Goal: Task Accomplishment & Management: Manage account settings

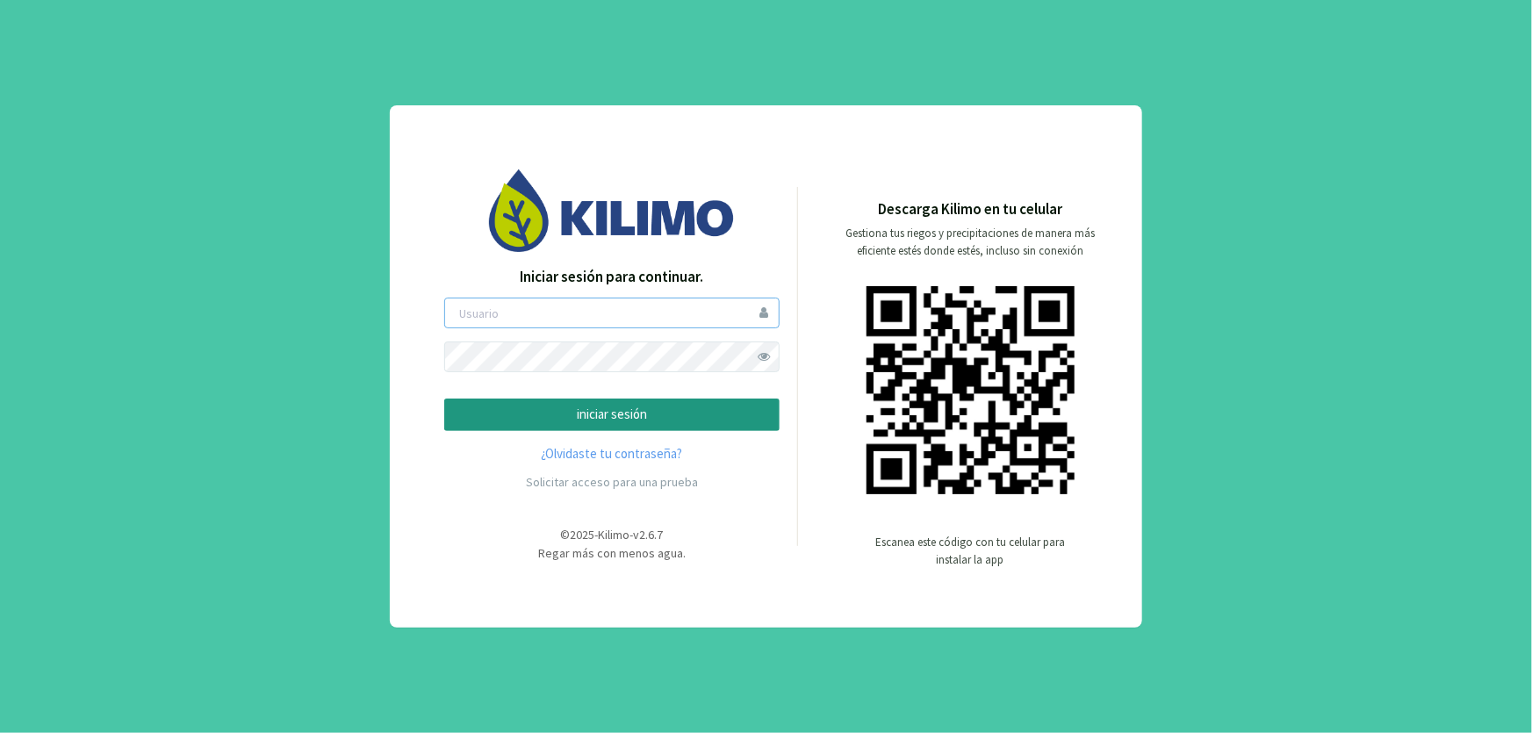
type input "[EMAIL_ADDRESS][DOMAIN_NAME]"
click at [692, 413] on p "iniciar sesión" at bounding box center [611, 415] width 305 height 20
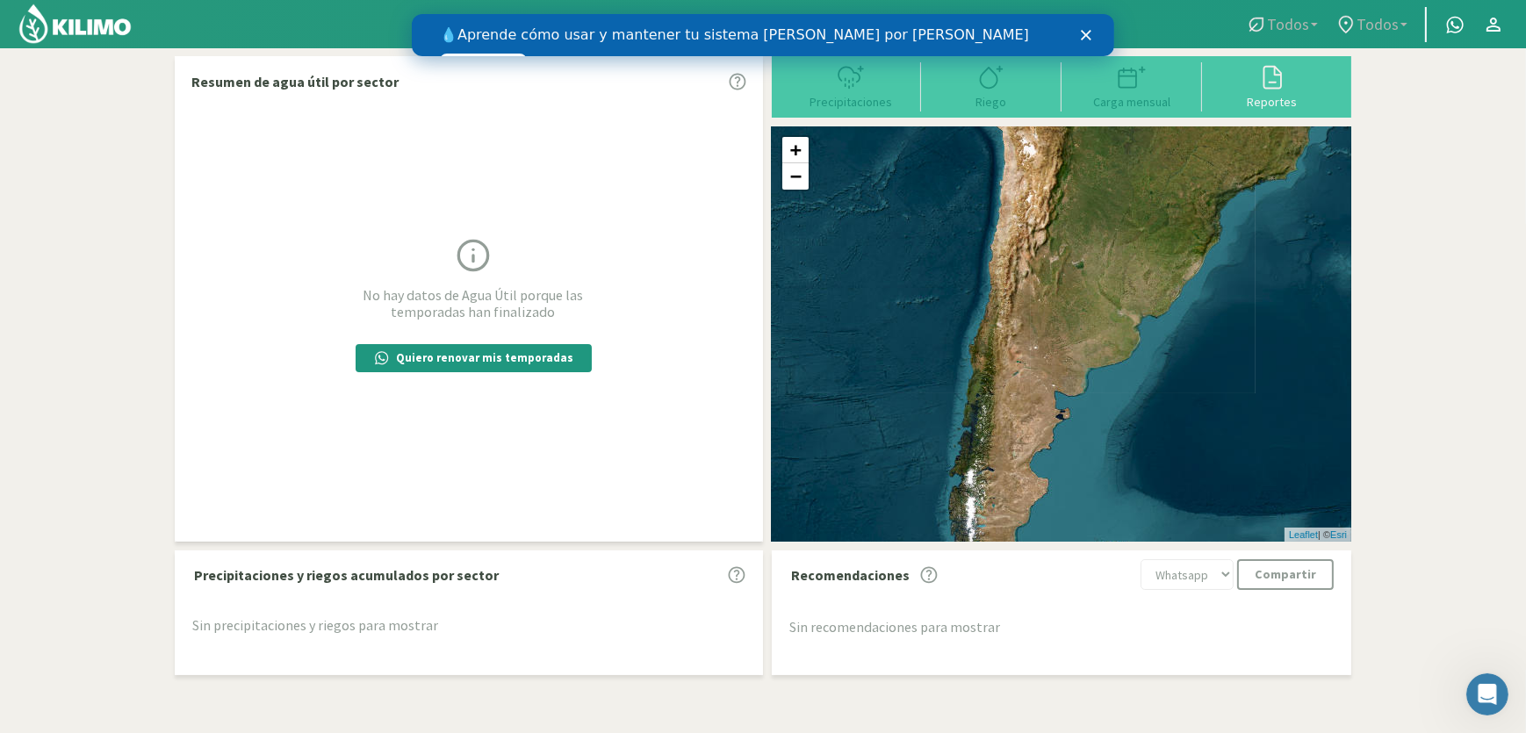
click at [1086, 36] on polygon "Cerrar" at bounding box center [1085, 35] width 11 height 11
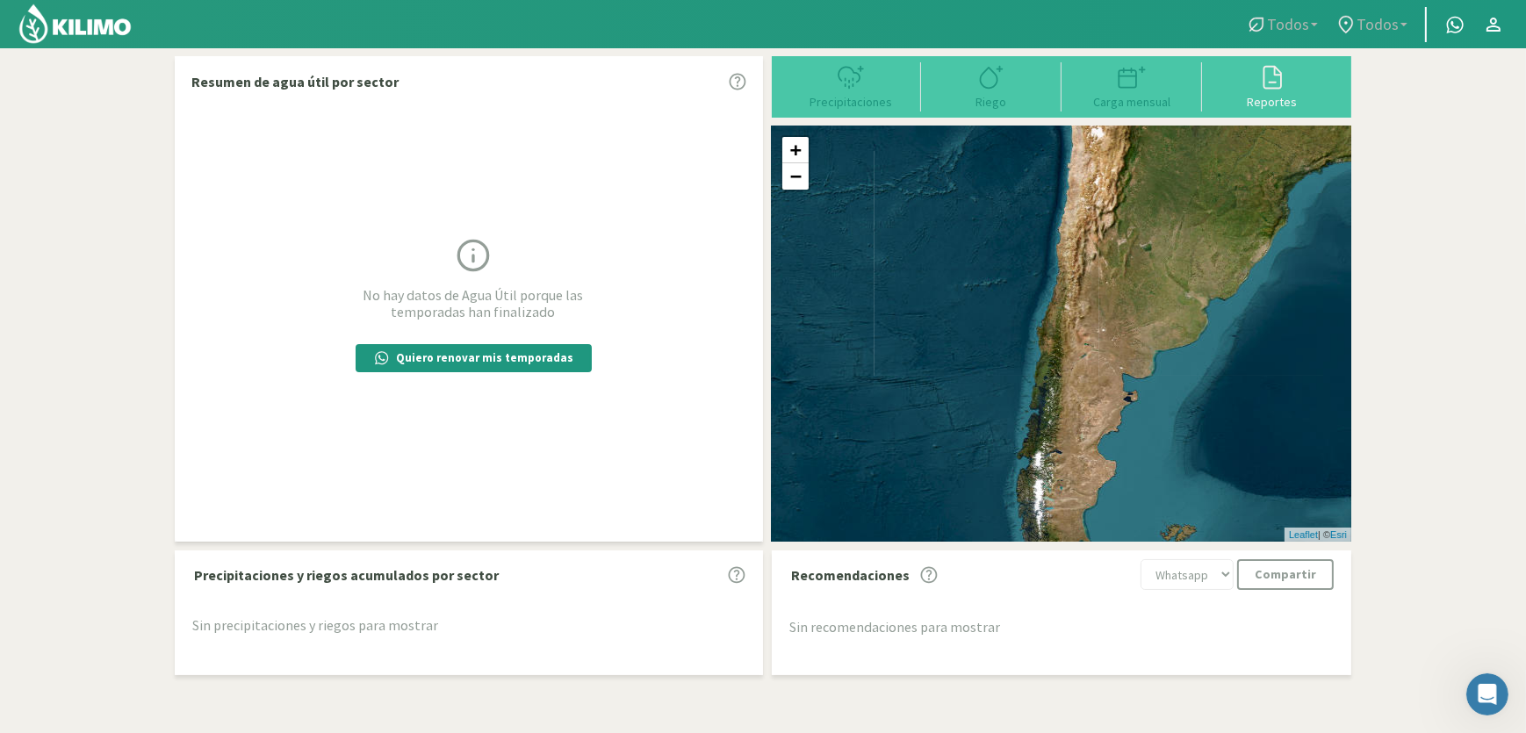
drag, startPoint x: 1016, startPoint y: 365, endPoint x: 1088, endPoint y: 350, distance: 74.4
click at [1088, 350] on div "+ − Leaflet | © Esri" at bounding box center [1061, 333] width 579 height 415
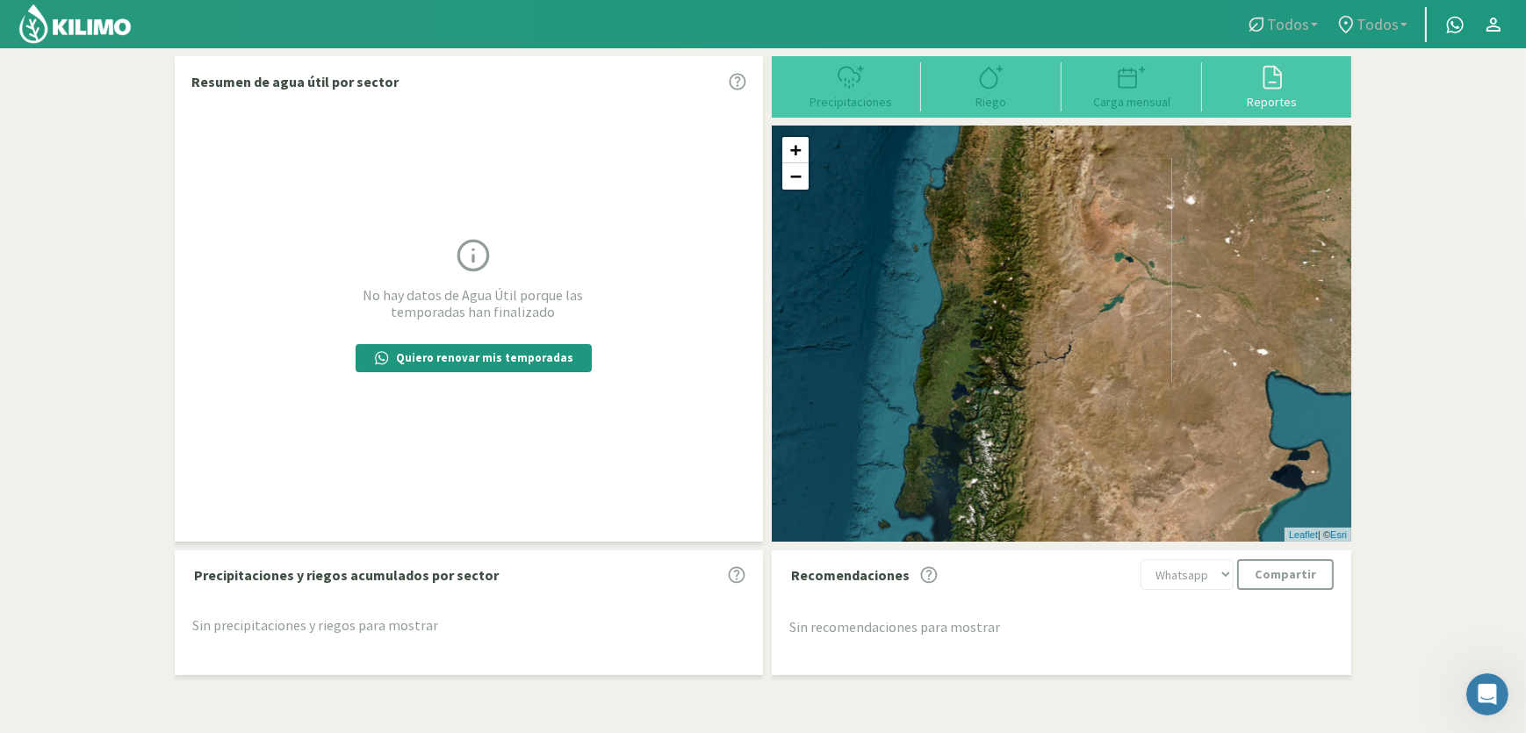
drag, startPoint x: 966, startPoint y: 355, endPoint x: 1039, endPoint y: 255, distance: 123.8
click at [1039, 255] on div "+ − Leaflet | © Esri" at bounding box center [1061, 333] width 579 height 415
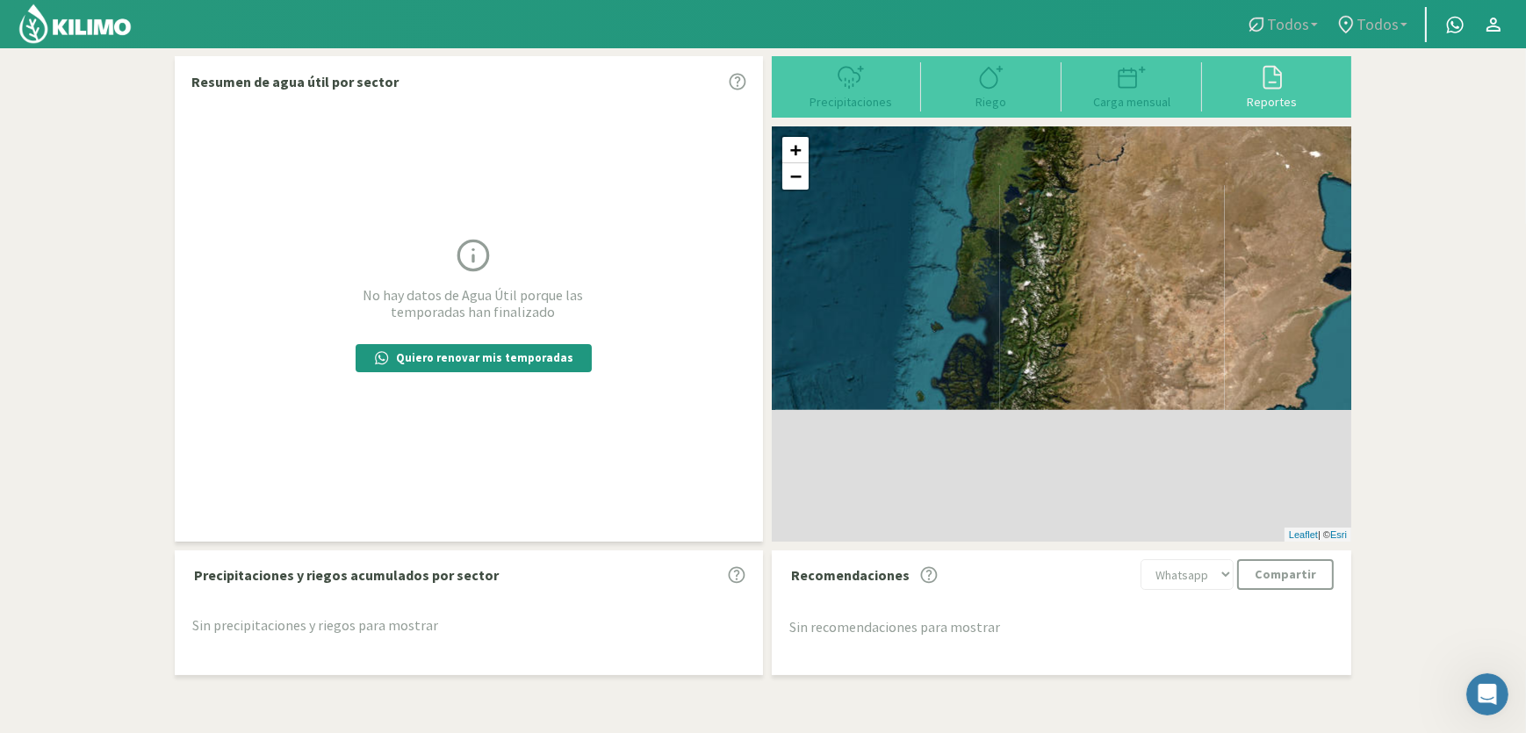
drag, startPoint x: 1014, startPoint y: 377, endPoint x: 1023, endPoint y: 248, distance: 129.3
click at [1023, 248] on div "+ − Leaflet | © Esri" at bounding box center [1061, 333] width 579 height 415
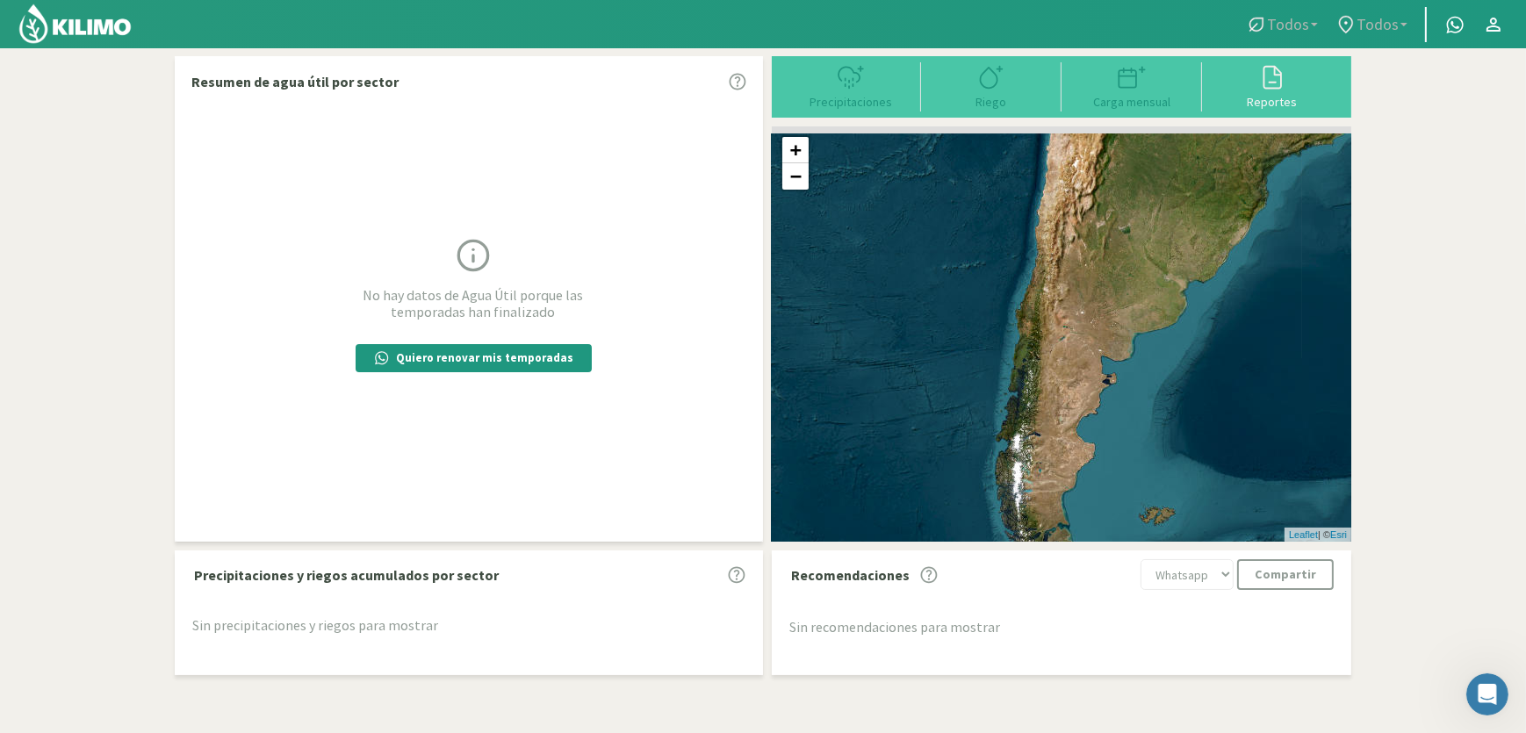
drag, startPoint x: 1070, startPoint y: 284, endPoint x: 1057, endPoint y: 385, distance: 101.8
click at [1059, 391] on div "+ − Leaflet | © Esri" at bounding box center [1061, 333] width 579 height 415
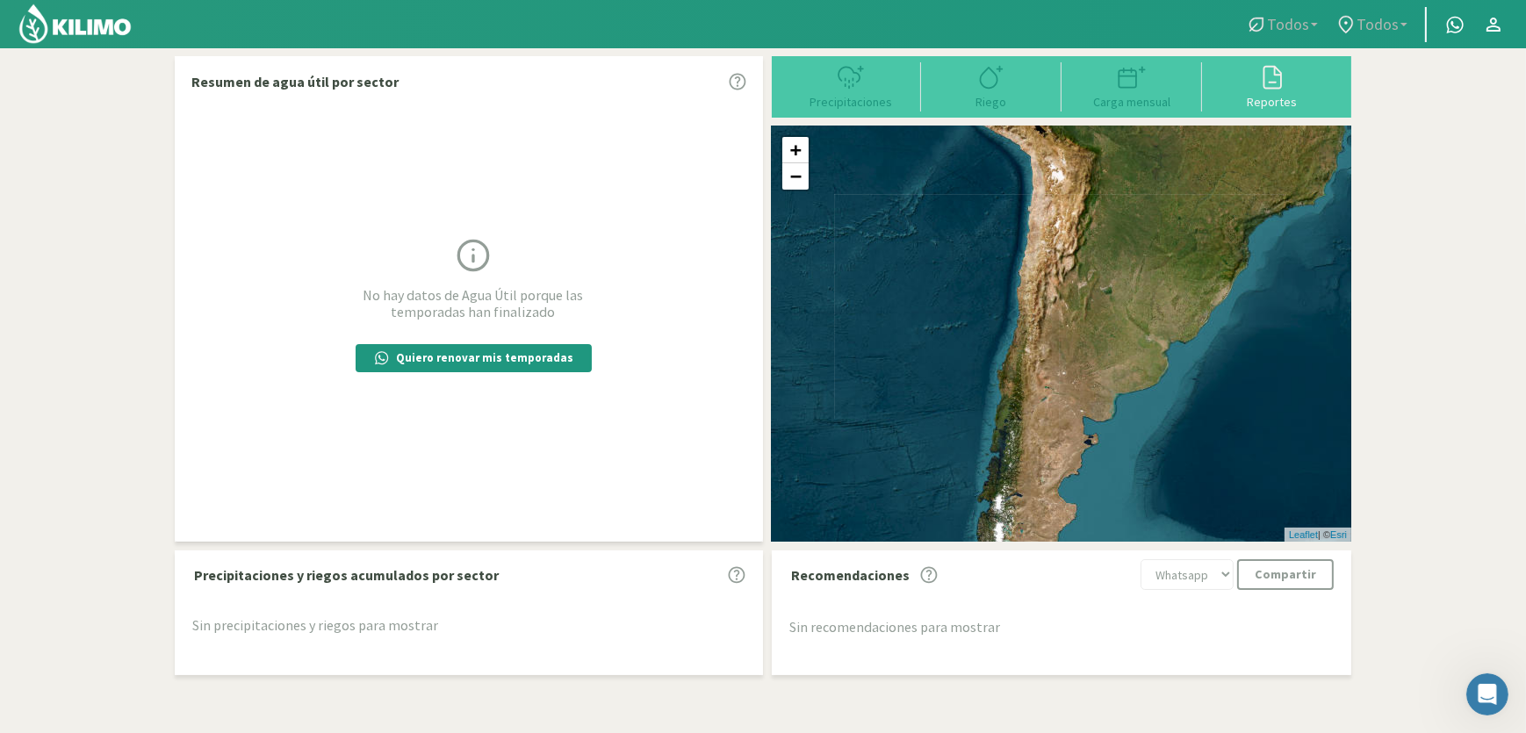
drag, startPoint x: 1122, startPoint y: 246, endPoint x: 1073, endPoint y: 377, distance: 140.5
click at [1073, 377] on div "+ − Leaflet | © Esri" at bounding box center [1061, 333] width 579 height 415
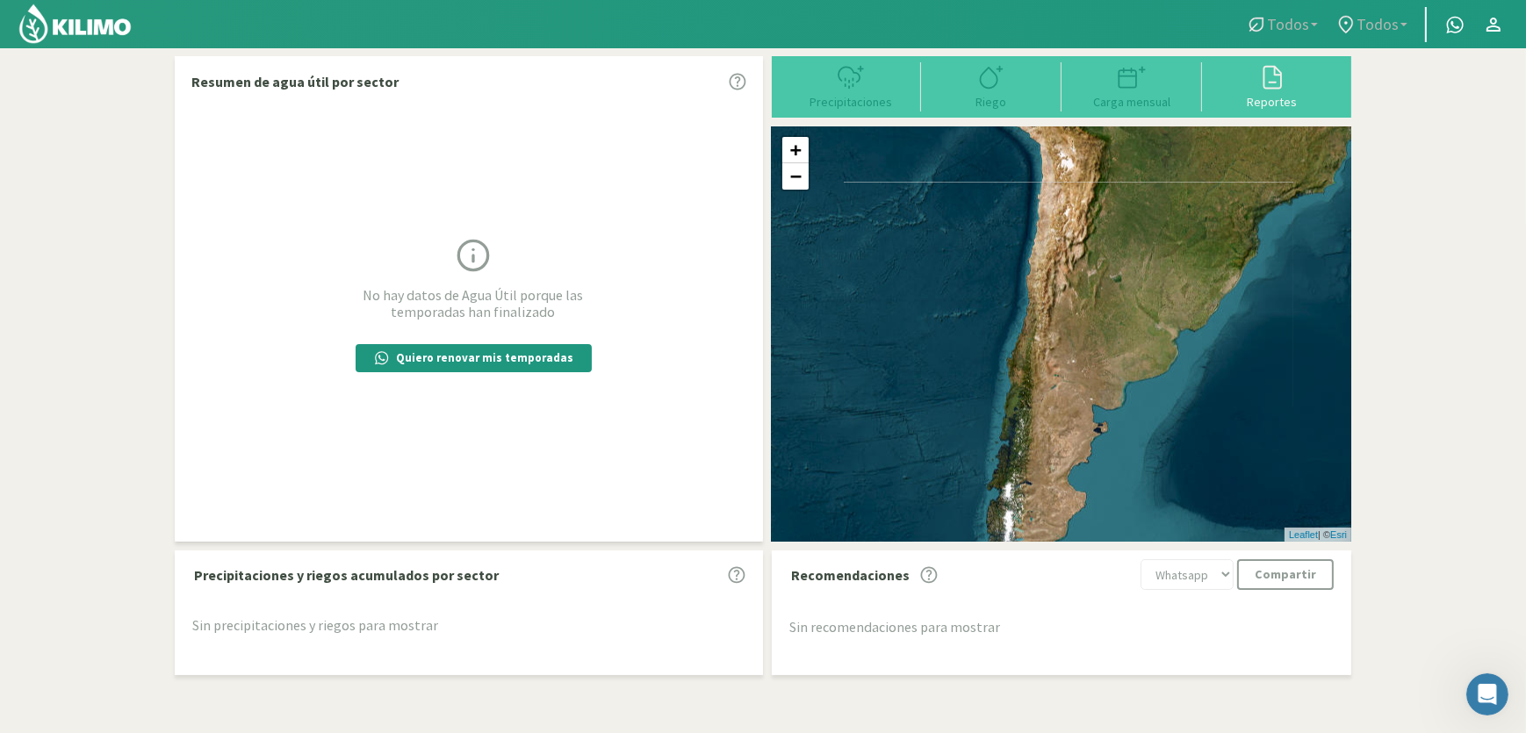
drag, startPoint x: 1060, startPoint y: 321, endPoint x: 1095, endPoint y: 242, distance: 86.1
click at [1095, 242] on div "+ − Leaflet | © Esri" at bounding box center [1061, 333] width 579 height 415
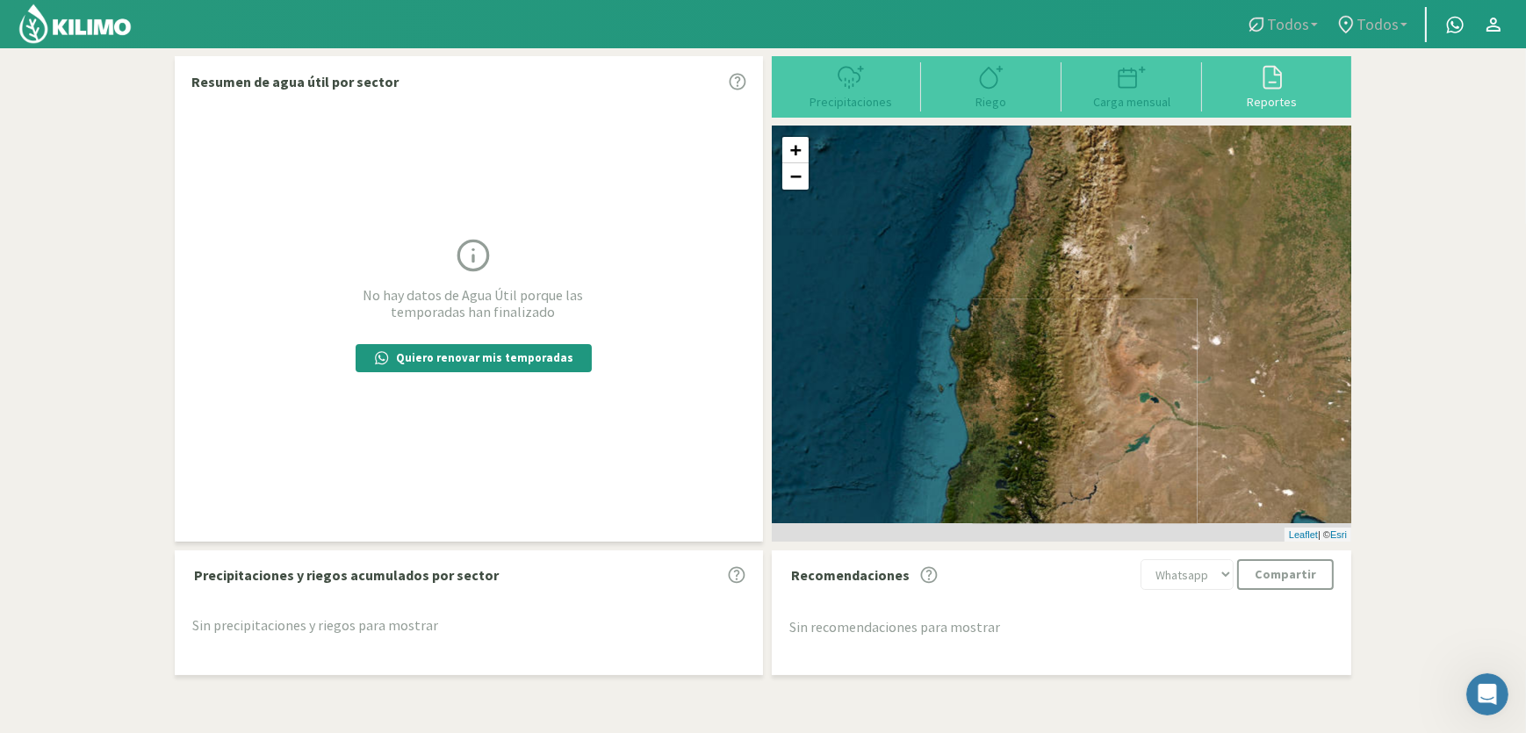
drag, startPoint x: 1008, startPoint y: 427, endPoint x: 1067, endPoint y: 310, distance: 131.1
click at [1067, 310] on div "+ − Leaflet | © Esri" at bounding box center [1061, 333] width 579 height 415
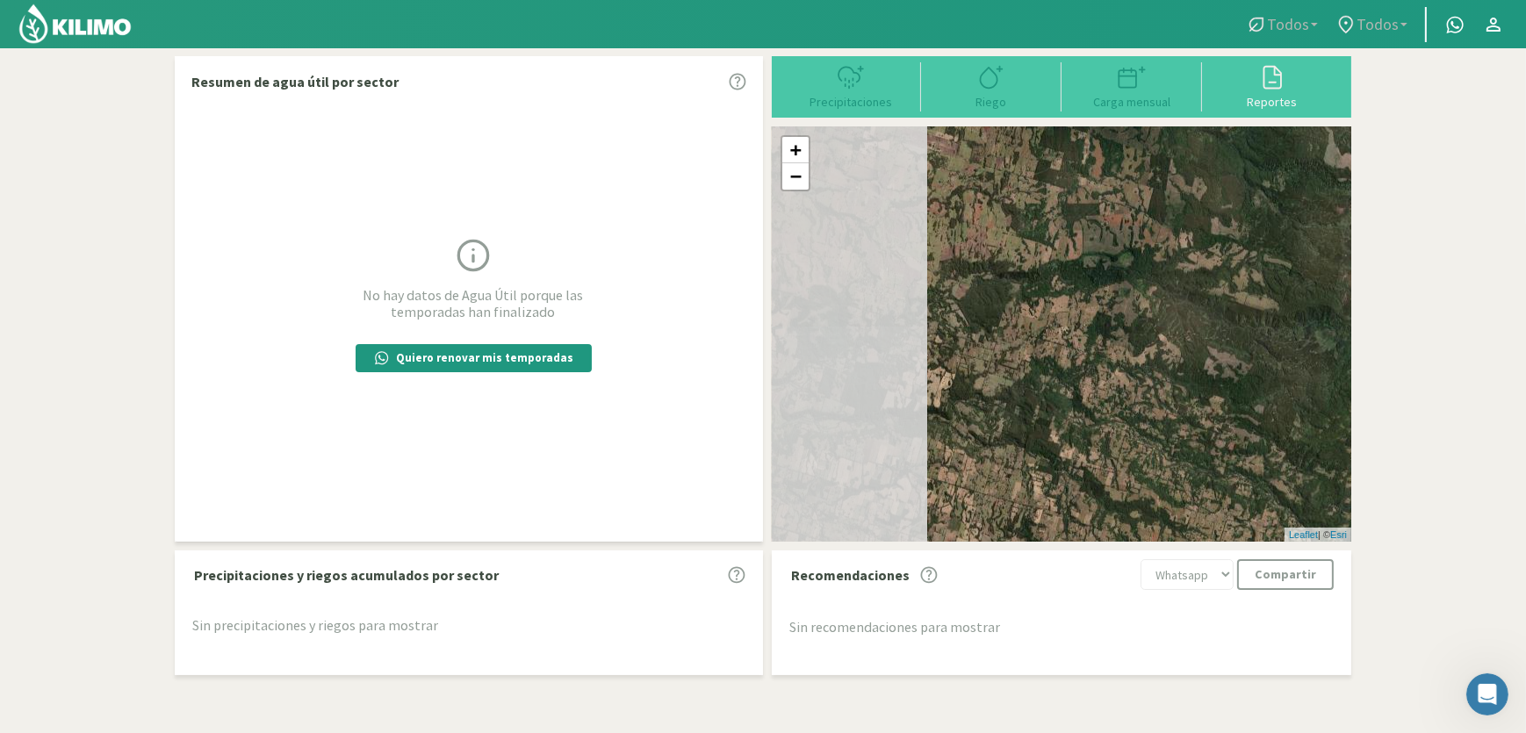
drag, startPoint x: 950, startPoint y: 325, endPoint x: 1141, endPoint y: 361, distance: 194.7
click at [1211, 387] on div "+ − Leaflet | © Esri" at bounding box center [1061, 333] width 579 height 415
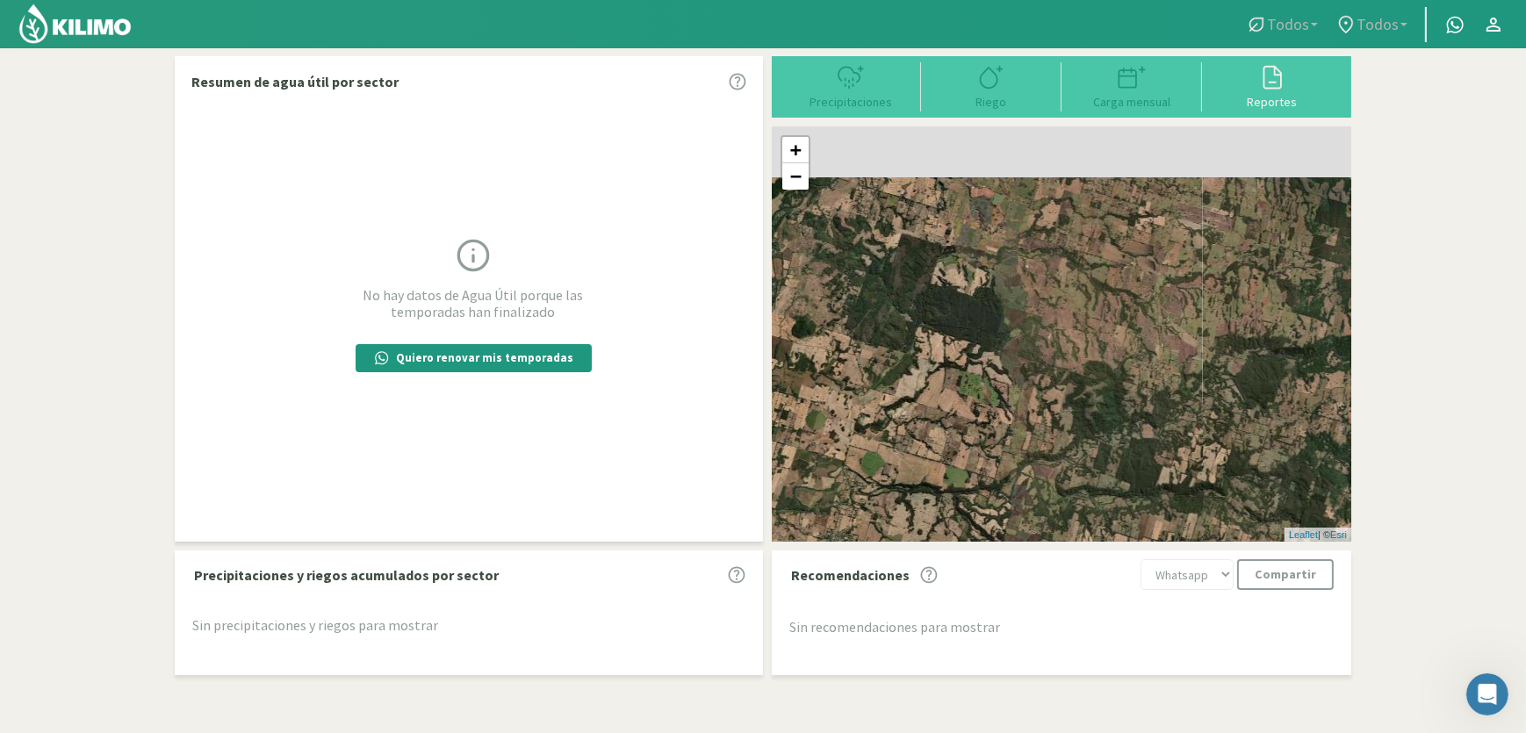
drag, startPoint x: 990, startPoint y: 318, endPoint x: 1203, endPoint y: 377, distance: 220.6
click at [1203, 377] on div "+ − Leaflet | © Esri" at bounding box center [1061, 333] width 579 height 415
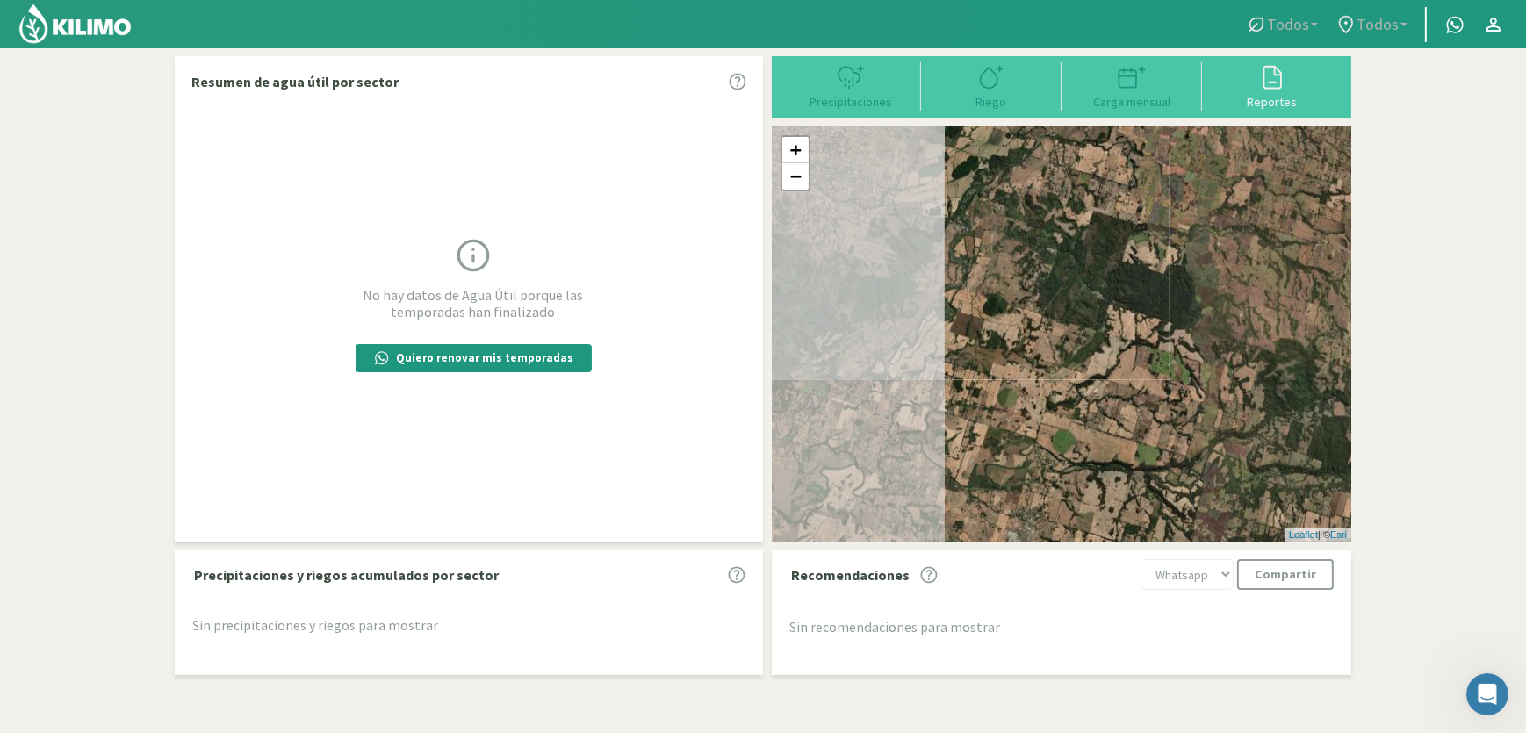
drag, startPoint x: 966, startPoint y: 374, endPoint x: 1213, endPoint y: 377, distance: 247.5
click at [1213, 377] on div "+ − Leaflet | © Esri" at bounding box center [1061, 333] width 579 height 415
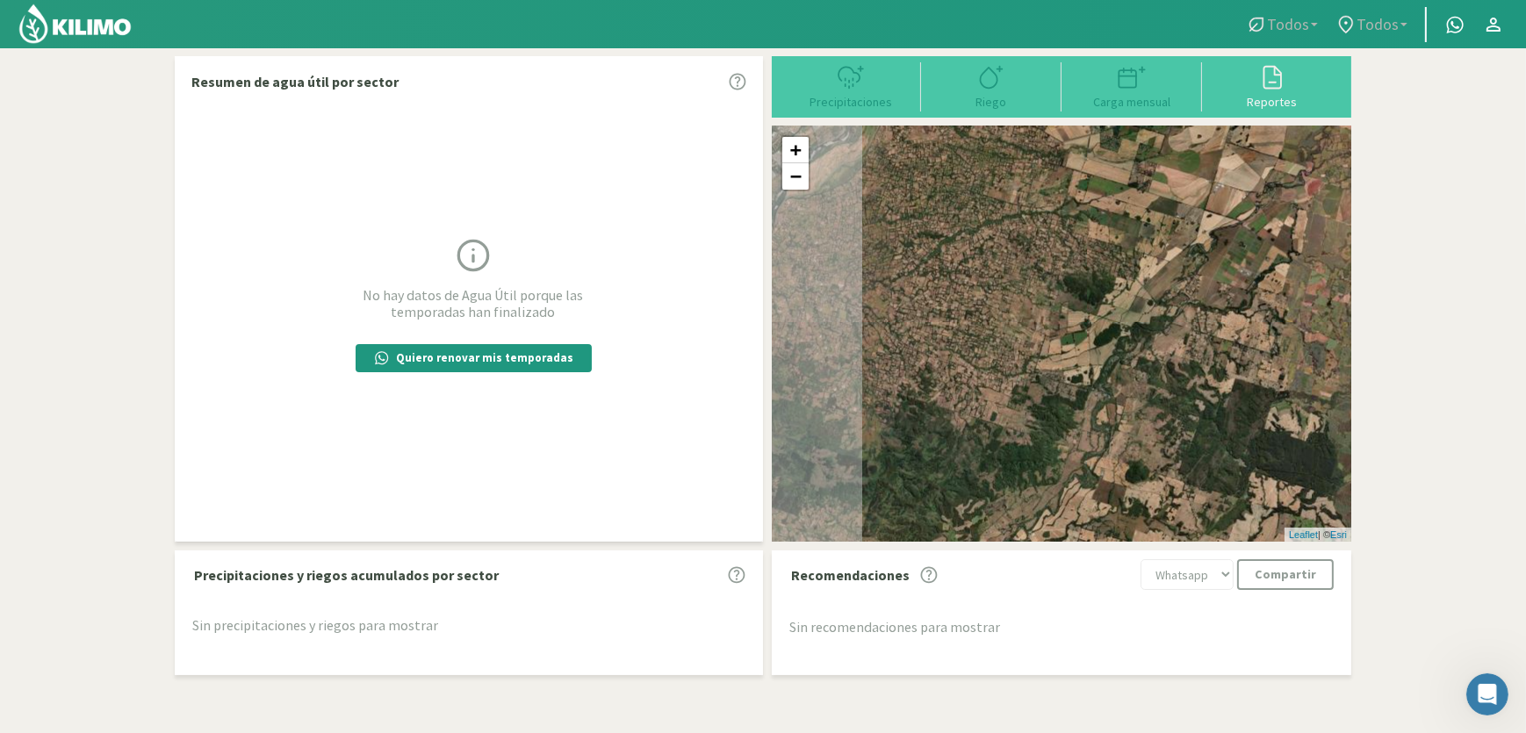
drag, startPoint x: 1014, startPoint y: 334, endPoint x: 1095, endPoint y: 432, distance: 126.5
click at [1095, 432] on div "+ − Leaflet | © Esri" at bounding box center [1061, 333] width 579 height 415
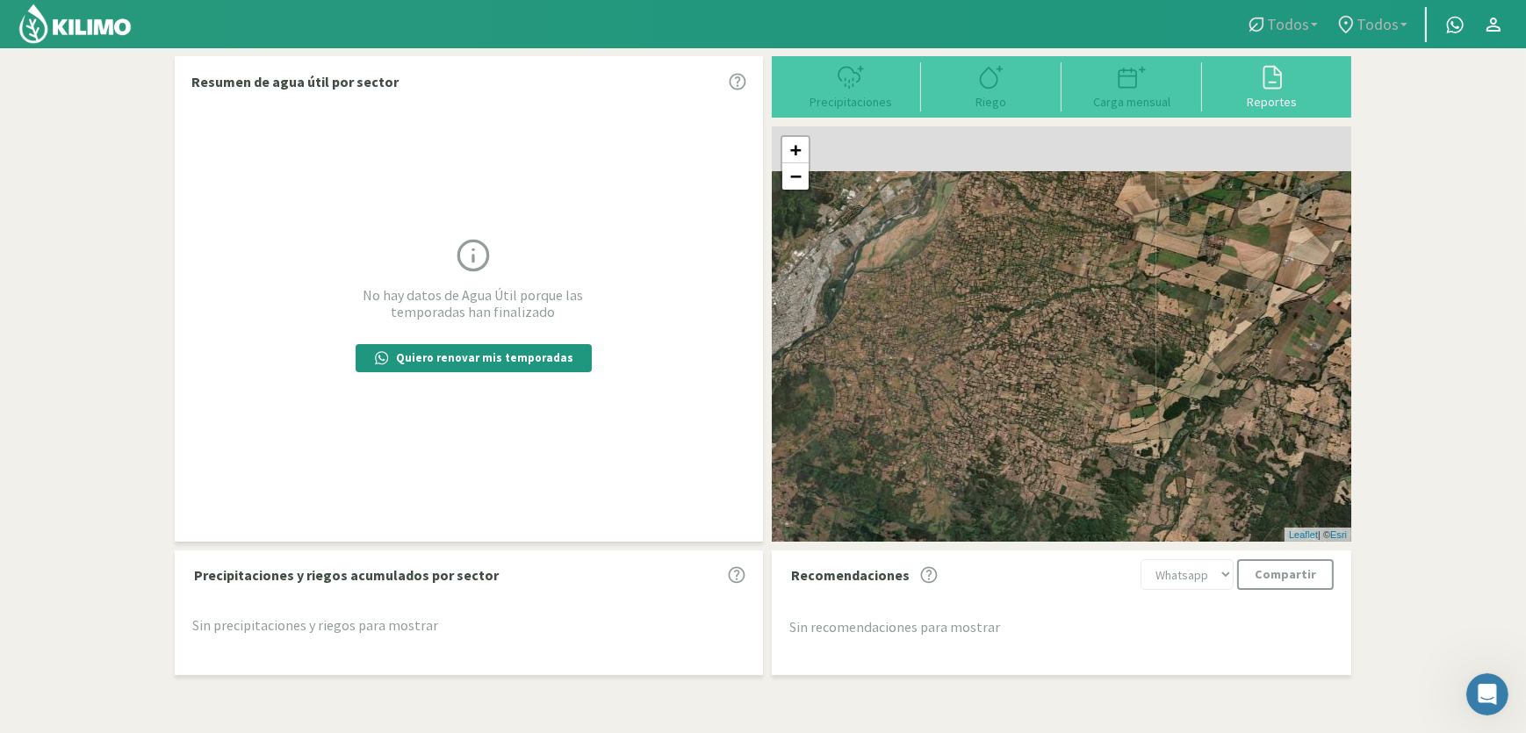
drag, startPoint x: 1018, startPoint y: 305, endPoint x: 1073, endPoint y: 376, distance: 89.4
click at [1088, 380] on div "+ − Leaflet | © Esri" at bounding box center [1061, 333] width 579 height 415
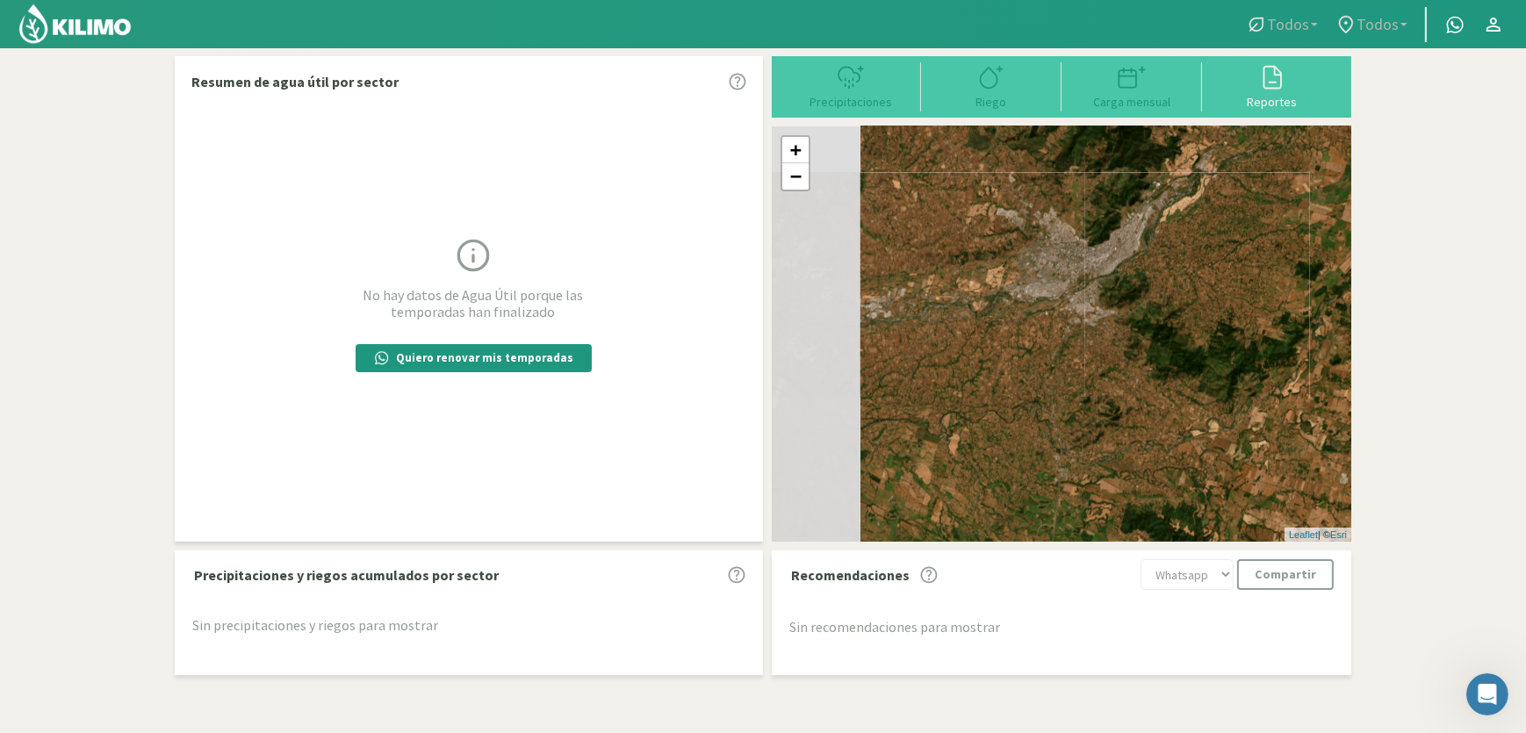
drag, startPoint x: 909, startPoint y: 412, endPoint x: 1125, endPoint y: 334, distance: 229.6
click at [1125, 334] on div "+ − Leaflet | © Esri" at bounding box center [1061, 333] width 579 height 415
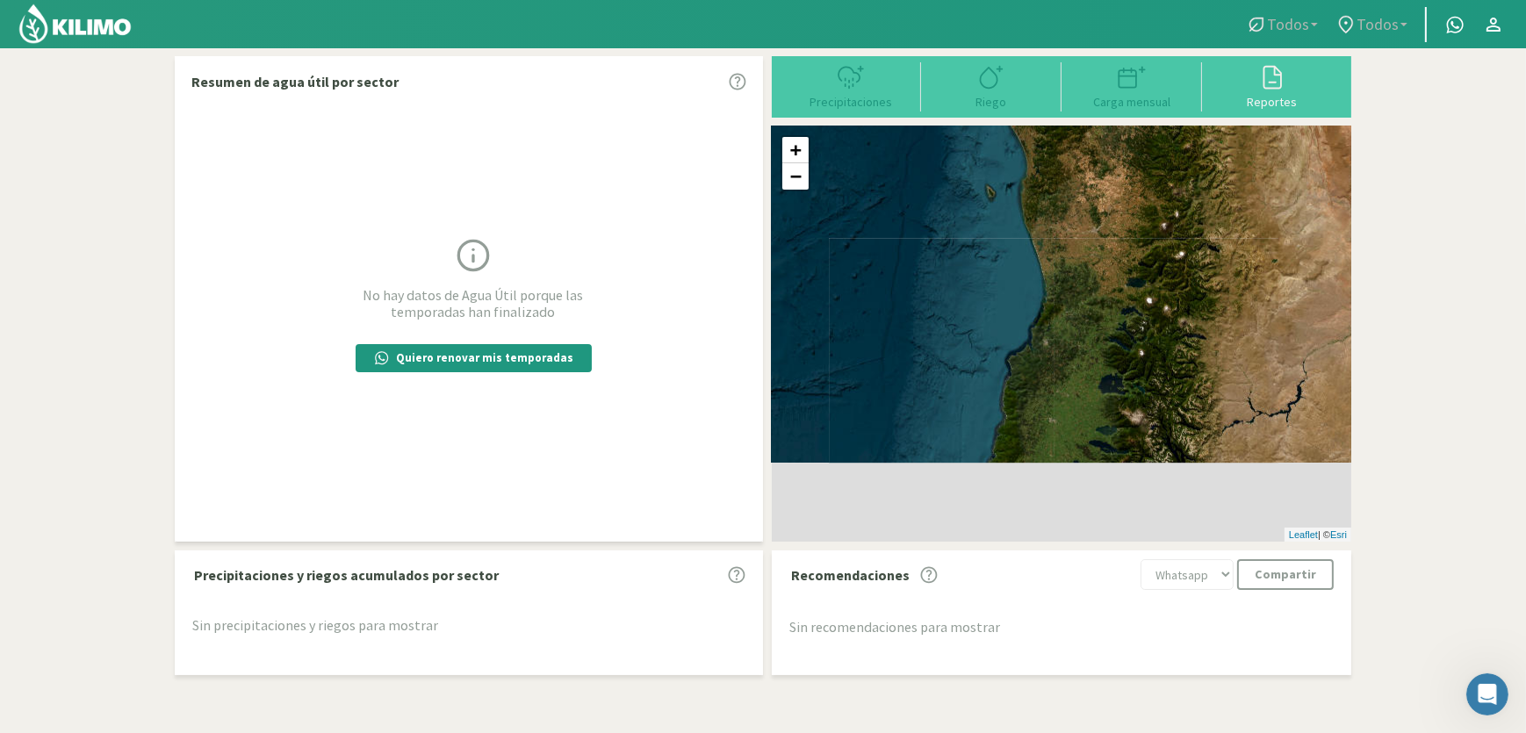
drag, startPoint x: 1084, startPoint y: 429, endPoint x: 1086, endPoint y: 280, distance: 149.2
click at [1086, 280] on div "+ − Leaflet | © Esri" at bounding box center [1061, 333] width 579 height 415
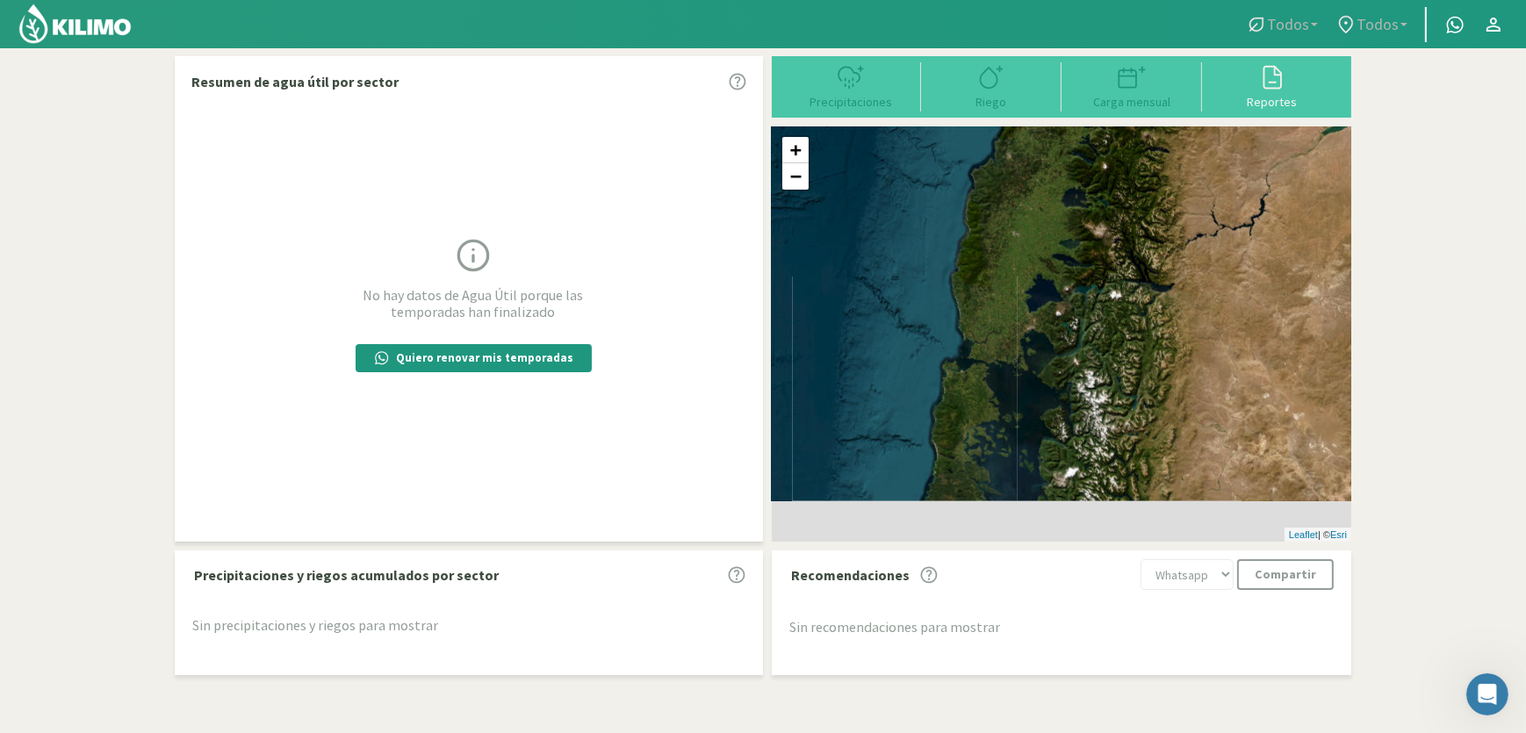
drag, startPoint x: 1081, startPoint y: 377, endPoint x: 1035, endPoint y: 240, distance: 145.4
click at [1035, 240] on div "+ − Leaflet | © Esri" at bounding box center [1061, 333] width 579 height 415
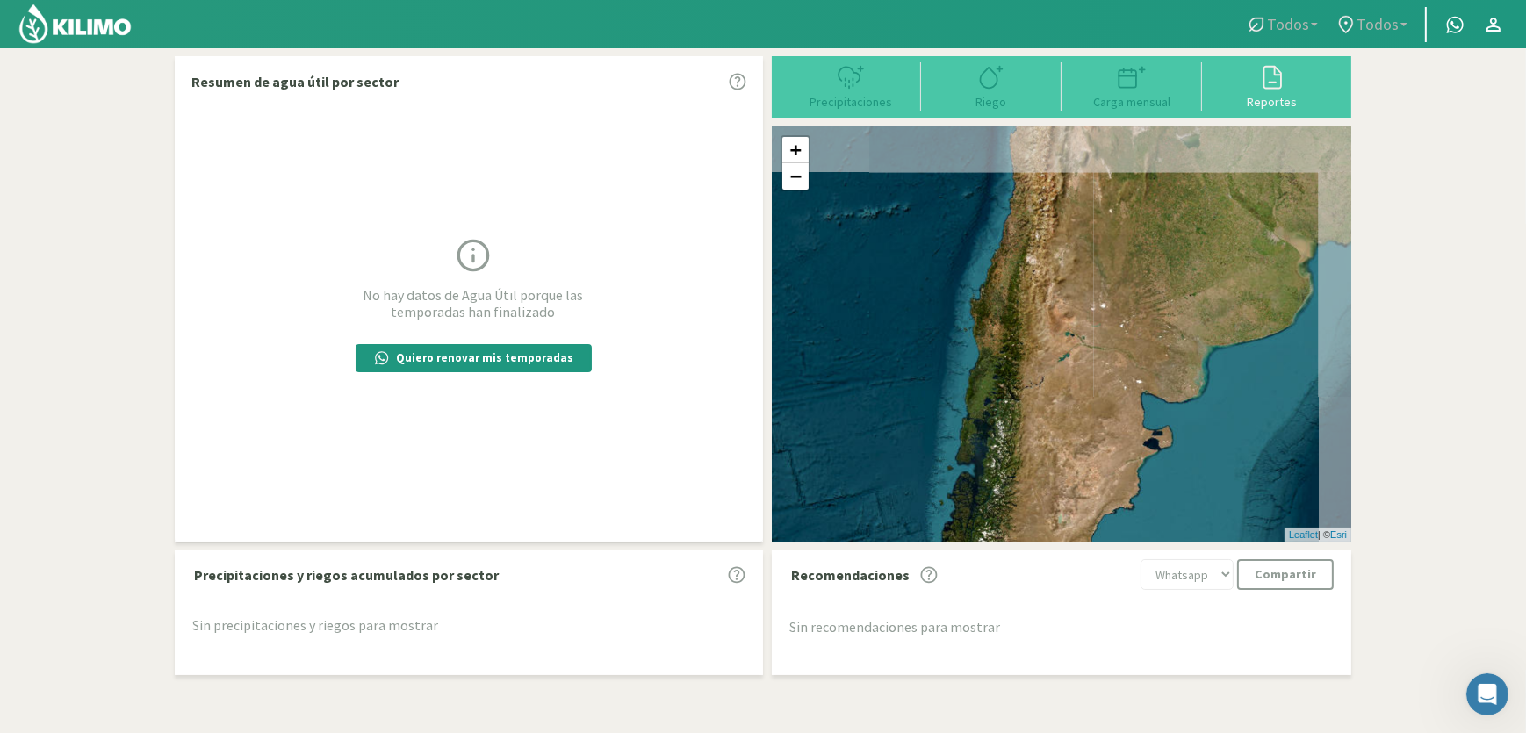
drag, startPoint x: 1097, startPoint y: 263, endPoint x: 1035, endPoint y: 392, distance: 143.3
click at [1032, 421] on div "+ − Leaflet | © Esri" at bounding box center [1061, 333] width 579 height 415
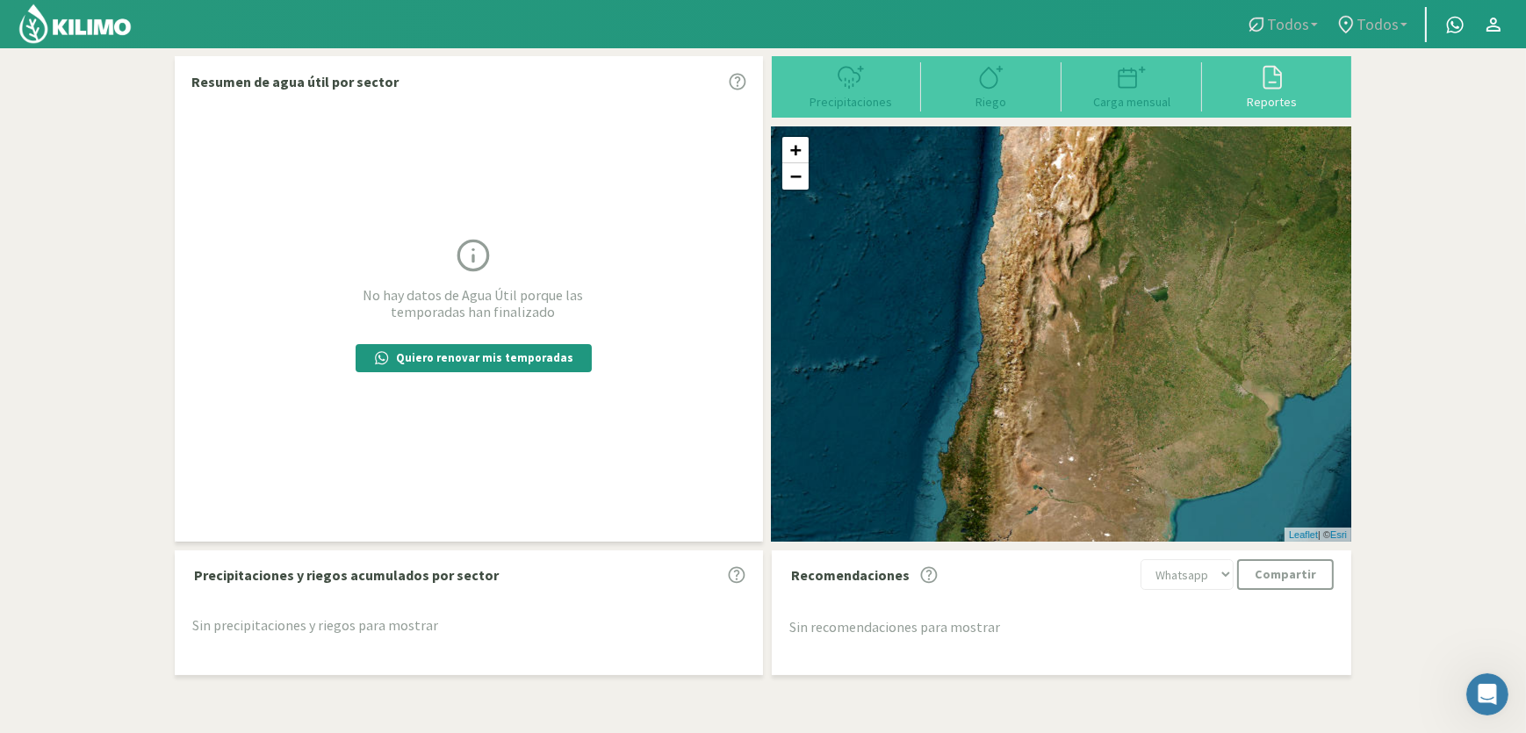
drag, startPoint x: 1050, startPoint y: 269, endPoint x: 1007, endPoint y: 420, distance: 157.0
click at [1012, 437] on div "+ − Leaflet | © Esri" at bounding box center [1061, 333] width 579 height 415
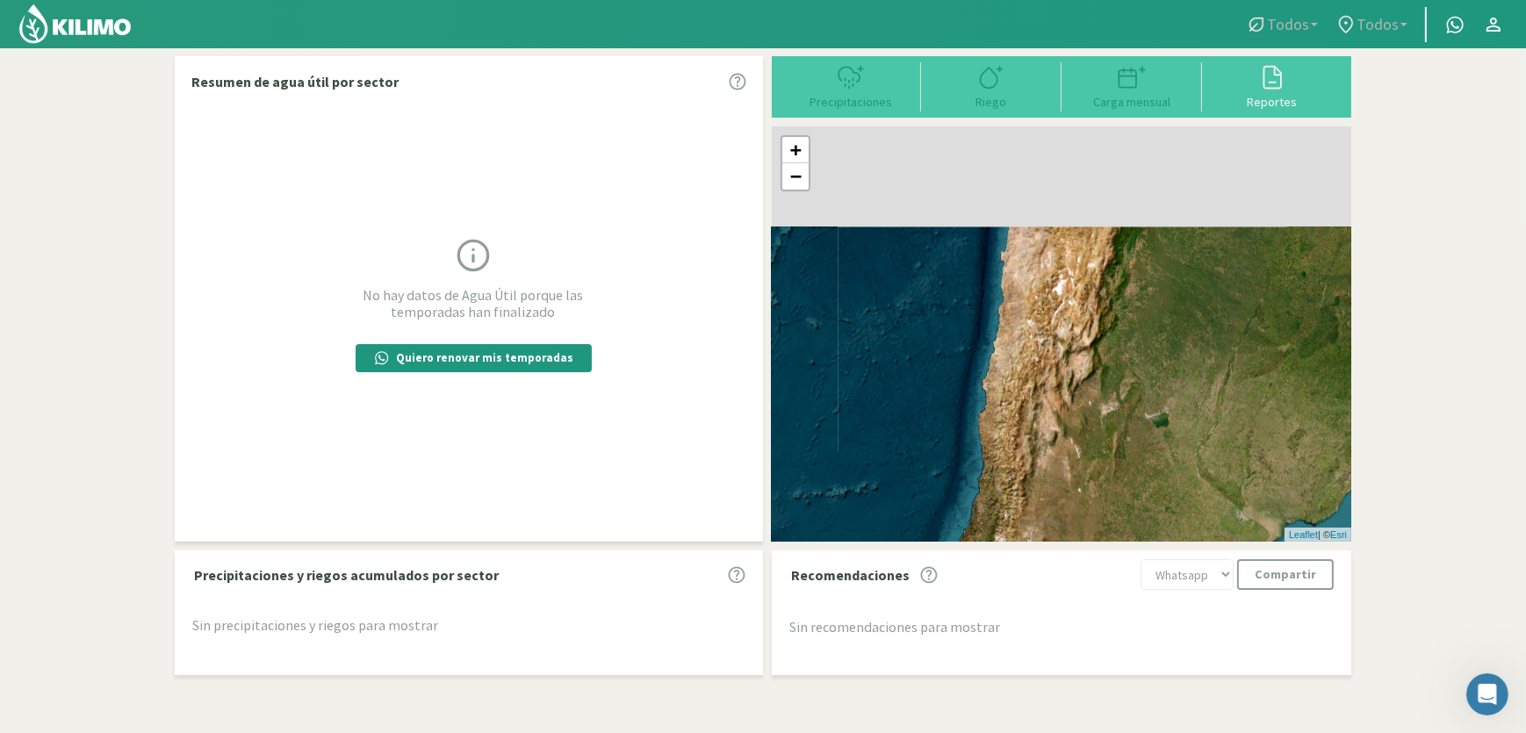
drag, startPoint x: 1034, startPoint y: 241, endPoint x: 1044, endPoint y: 391, distance: 151.3
click at [1048, 418] on div "+ − Leaflet | © Esri" at bounding box center [1061, 333] width 579 height 415
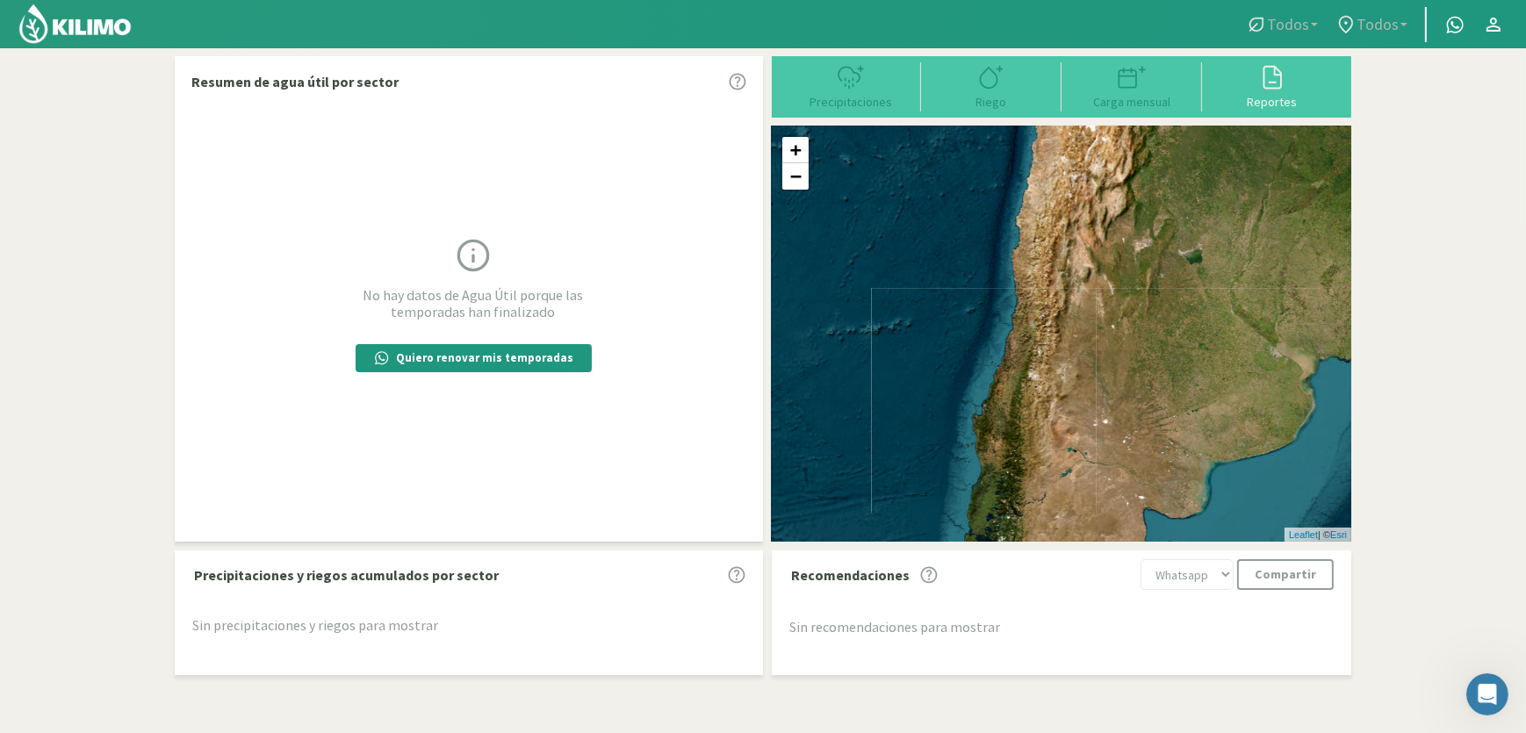
drag, startPoint x: 1002, startPoint y: 433, endPoint x: 1030, endPoint y: 219, distance: 215.1
click at [1030, 219] on div "+ − Leaflet | © Esri" at bounding box center [1061, 333] width 579 height 415
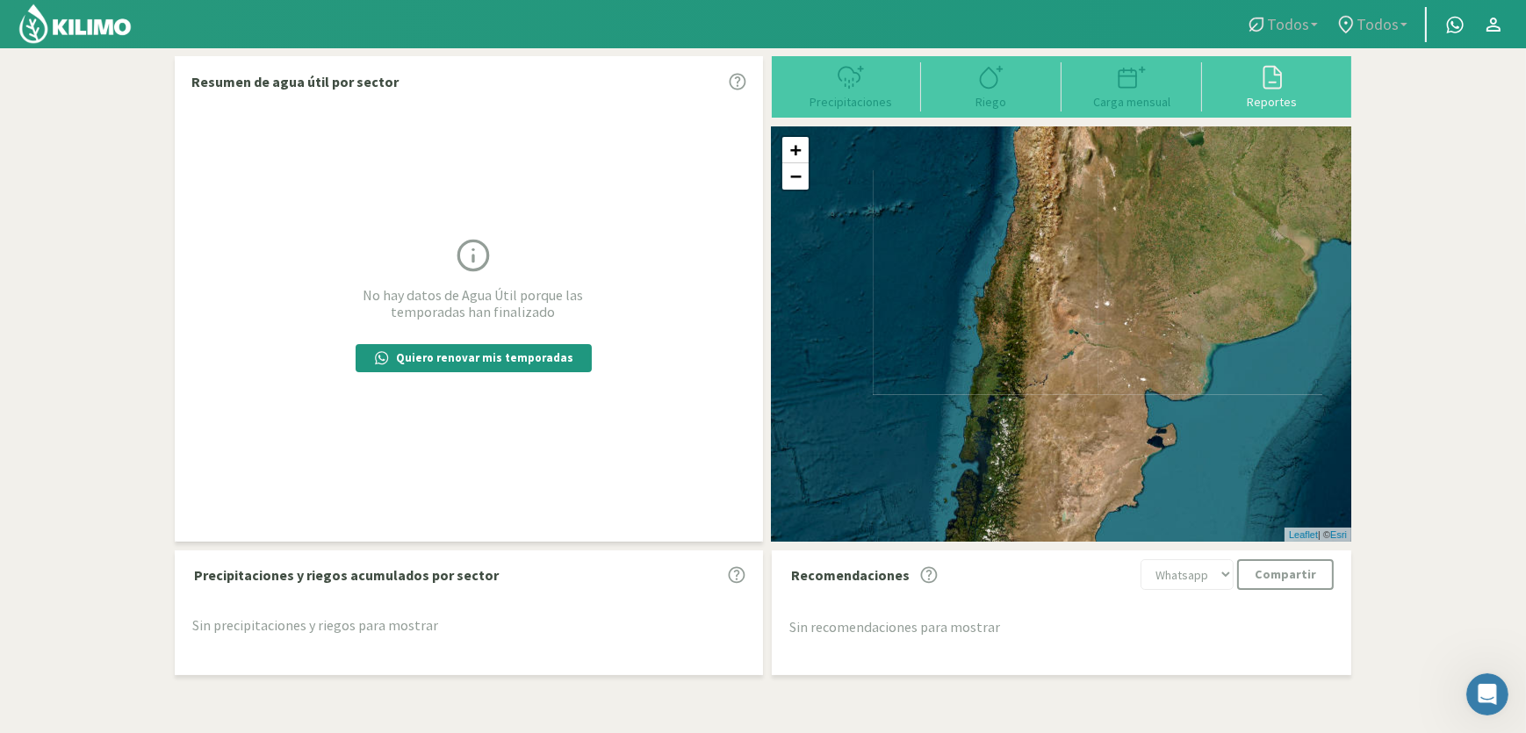
drag, startPoint x: 1007, startPoint y: 391, endPoint x: 1002, endPoint y: 283, distance: 108.1
click at [1002, 283] on div "+ − Leaflet | © Esri" at bounding box center [1061, 333] width 579 height 415
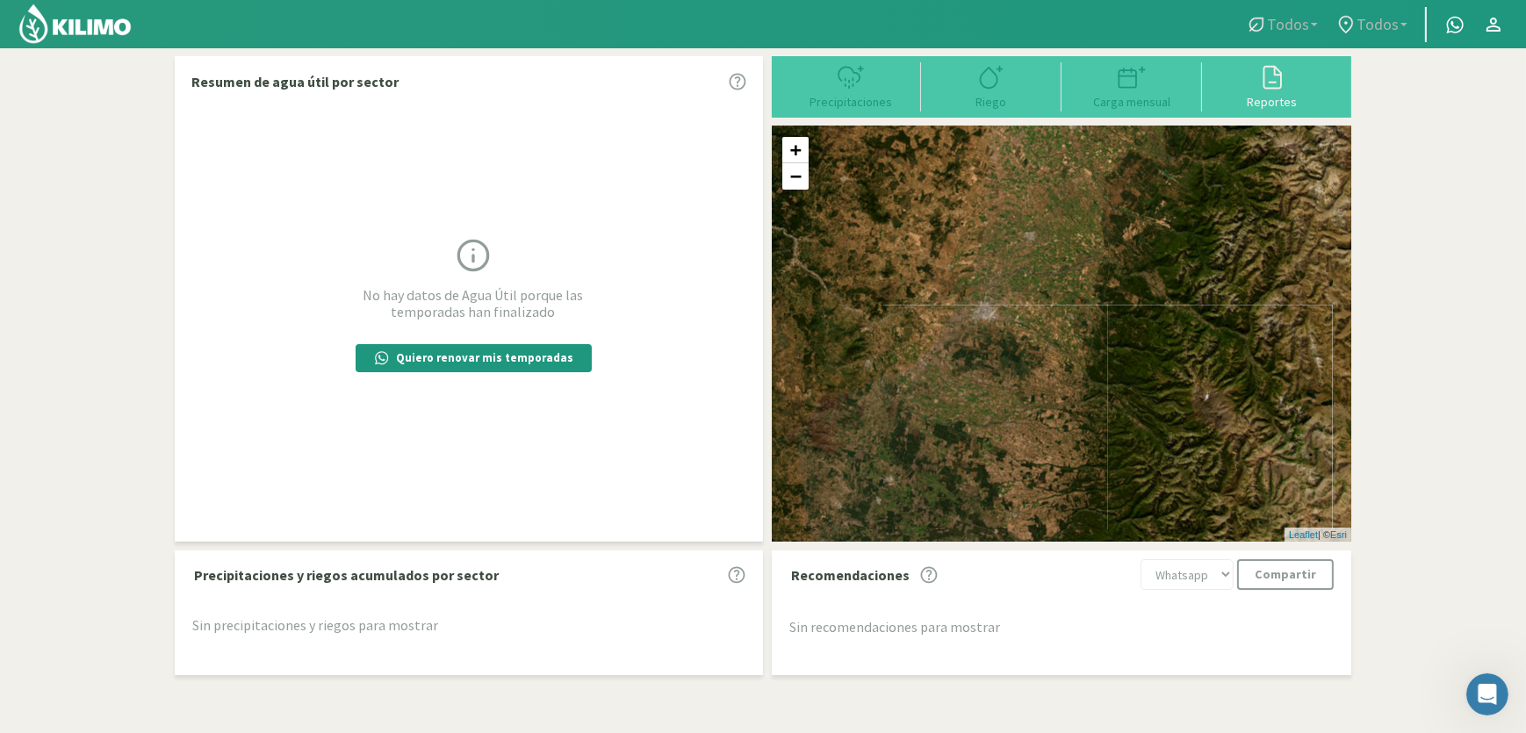
drag, startPoint x: 934, startPoint y: 283, endPoint x: 994, endPoint y: 318, distance: 70.0
click at [994, 318] on div "+ − Leaflet | © Esri" at bounding box center [1061, 333] width 579 height 415
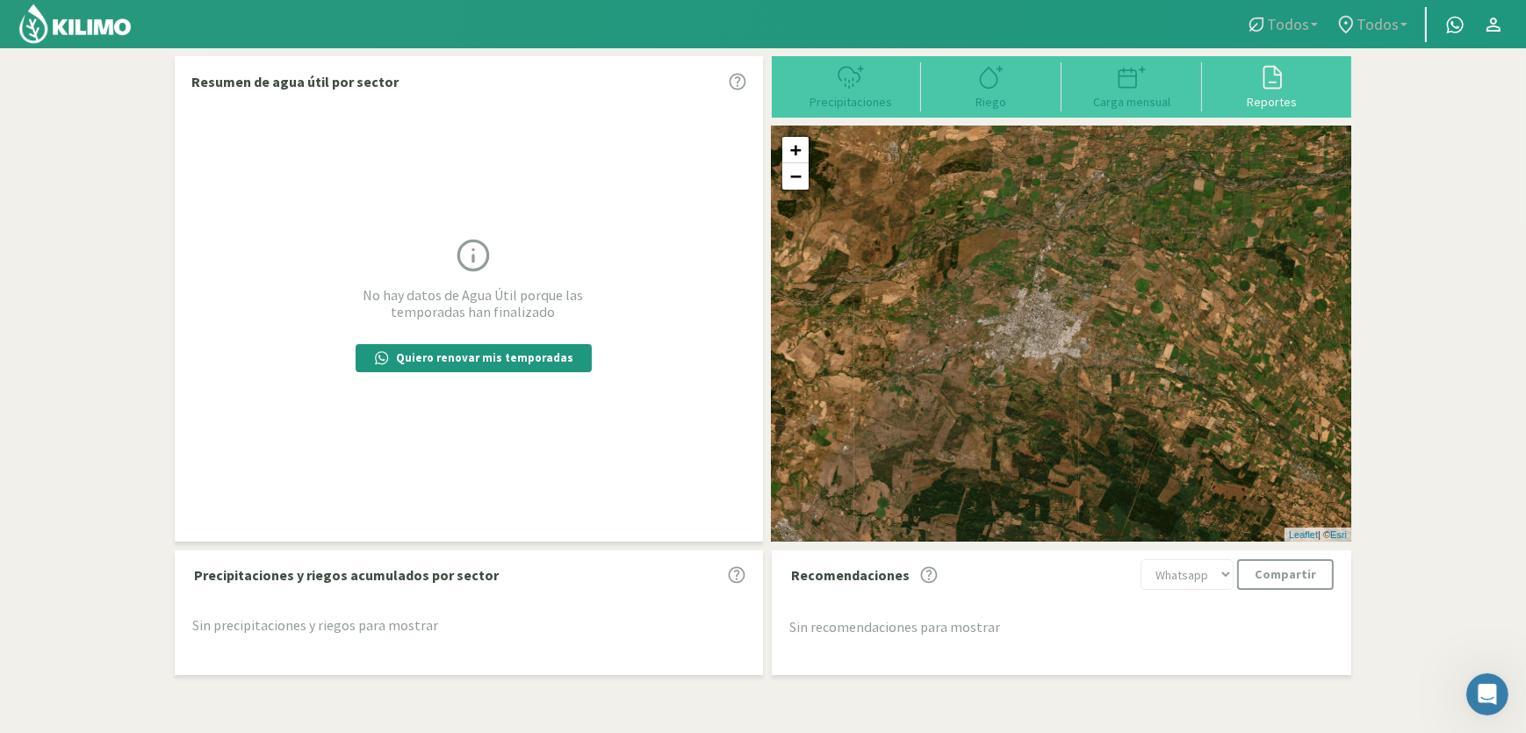
drag, startPoint x: 965, startPoint y: 319, endPoint x: 1044, endPoint y: 360, distance: 89.1
click at [1044, 360] on div "+ − Leaflet | © Esri" at bounding box center [1061, 333] width 579 height 415
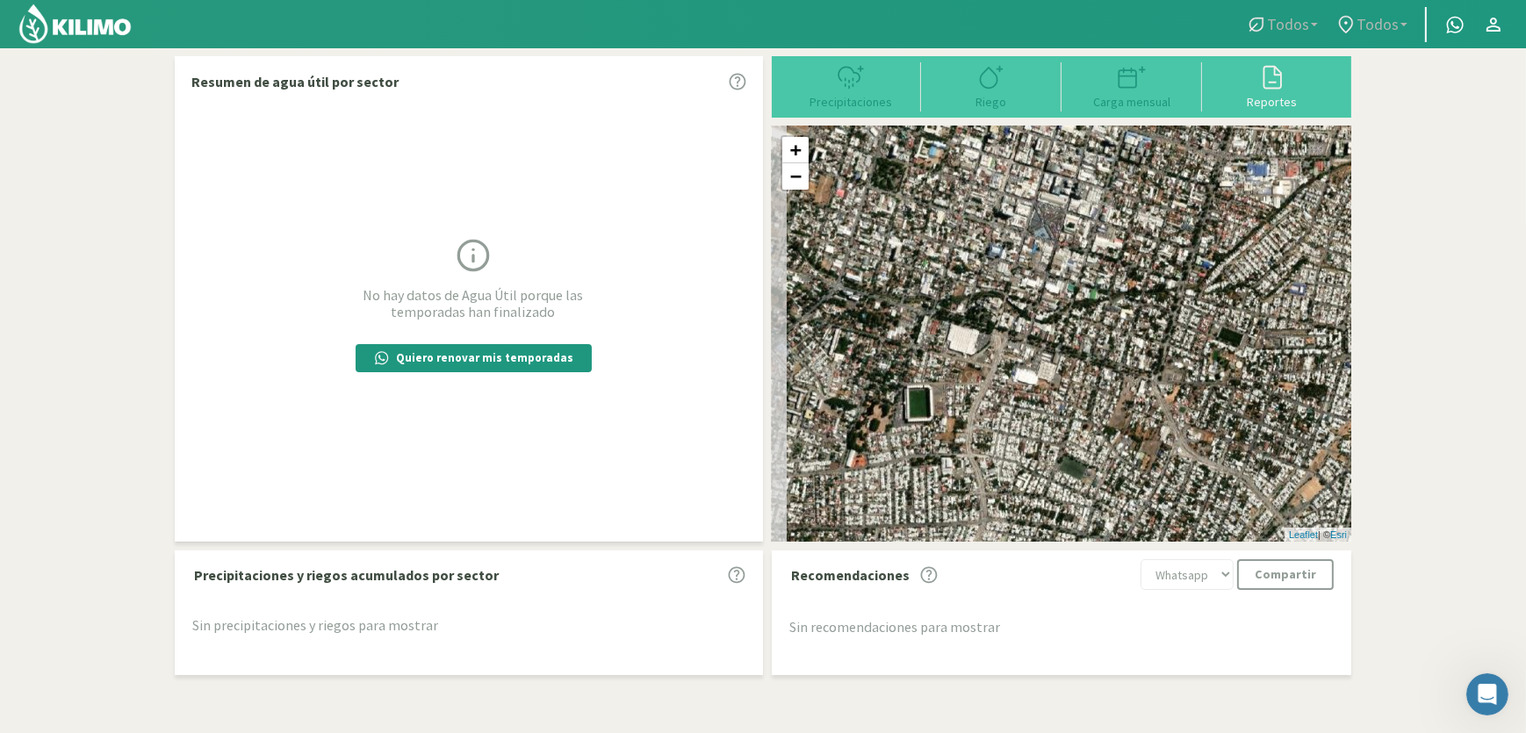
drag, startPoint x: 884, startPoint y: 348, endPoint x: 979, endPoint y: 404, distance: 110.2
click at [979, 404] on div "+ − Leaflet | © Esri" at bounding box center [1061, 333] width 579 height 415
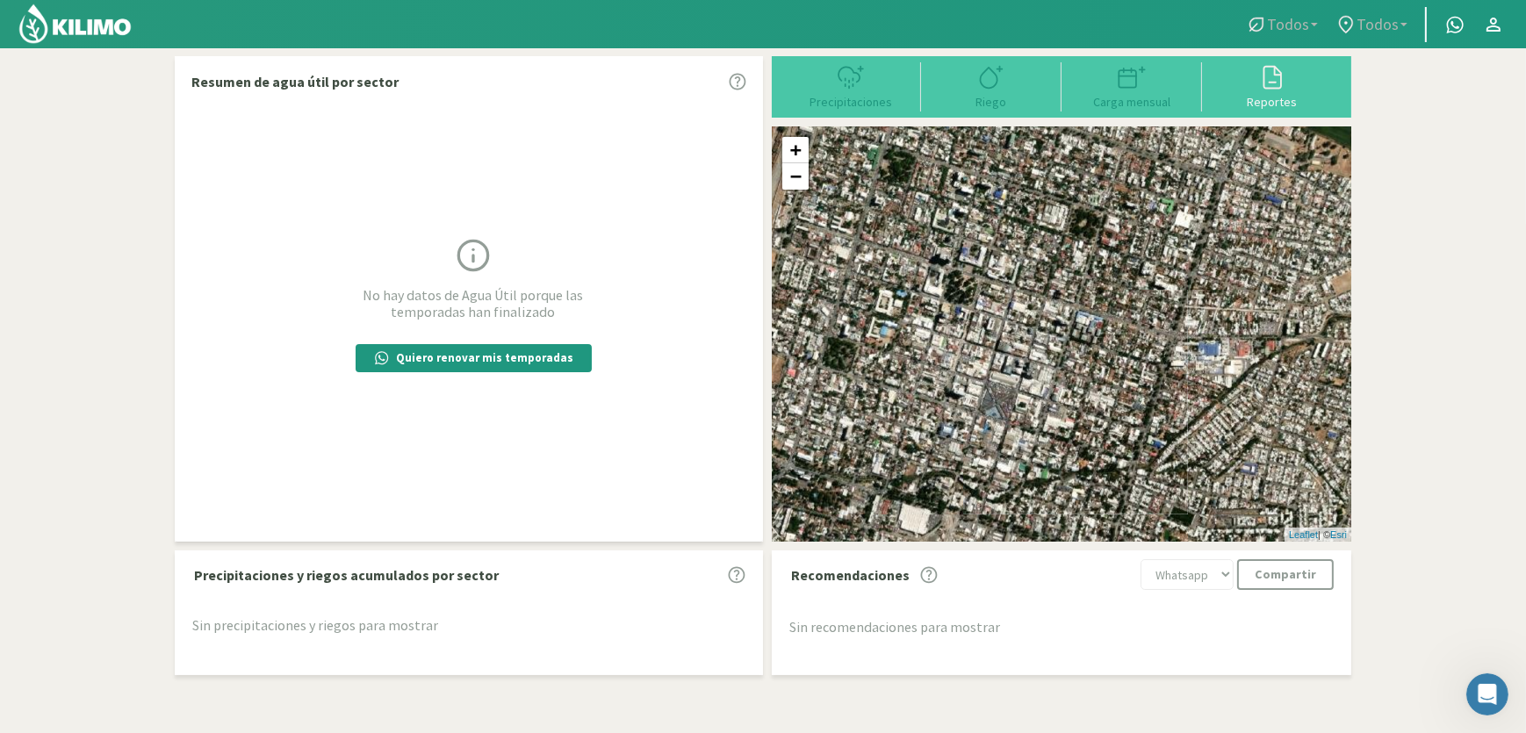
drag, startPoint x: 1194, startPoint y: 331, endPoint x: 1168, endPoint y: 386, distance: 60.9
click at [1168, 386] on div "+ − Leaflet | © Esri" at bounding box center [1061, 333] width 579 height 415
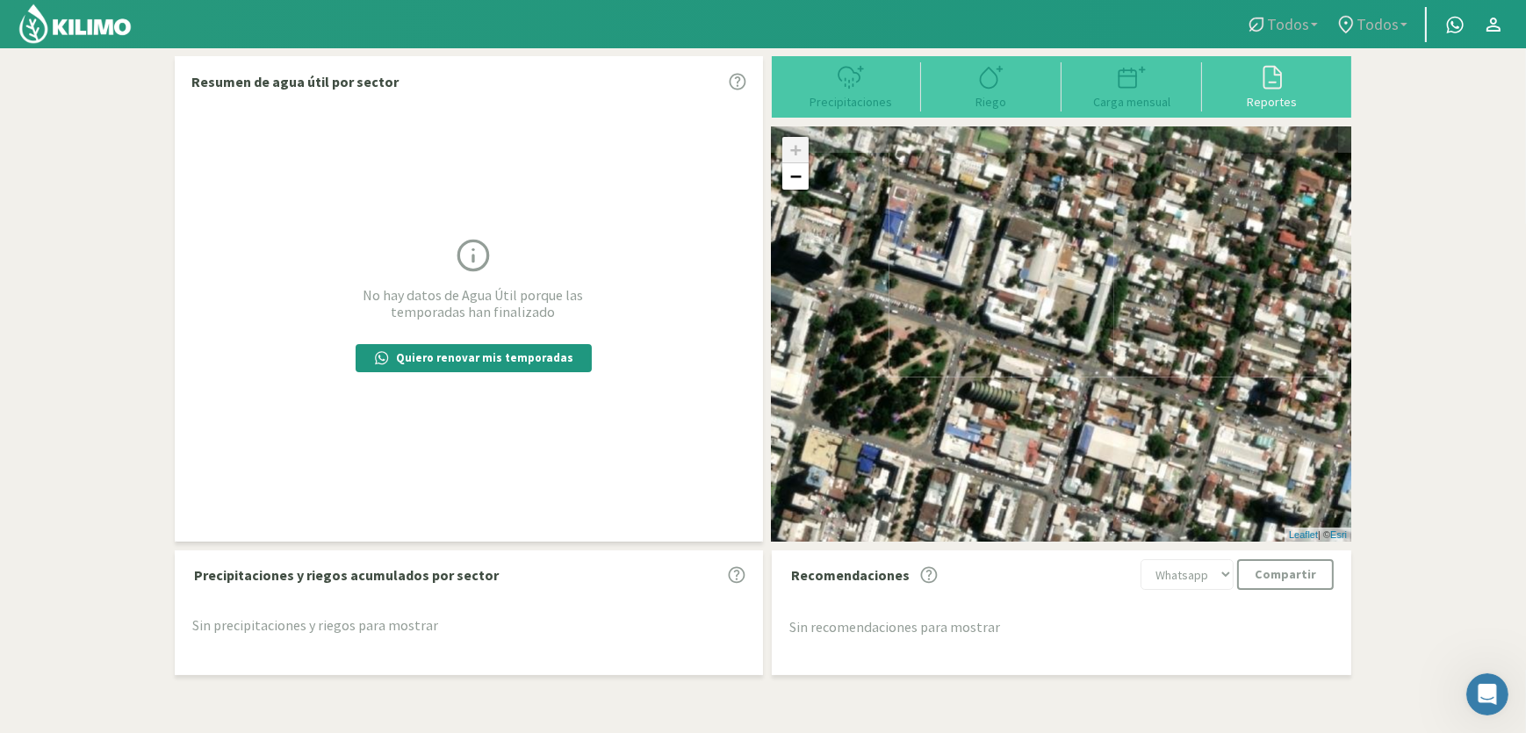
click at [1016, 347] on div "+ − Leaflet | © Esri" at bounding box center [1061, 333] width 579 height 415
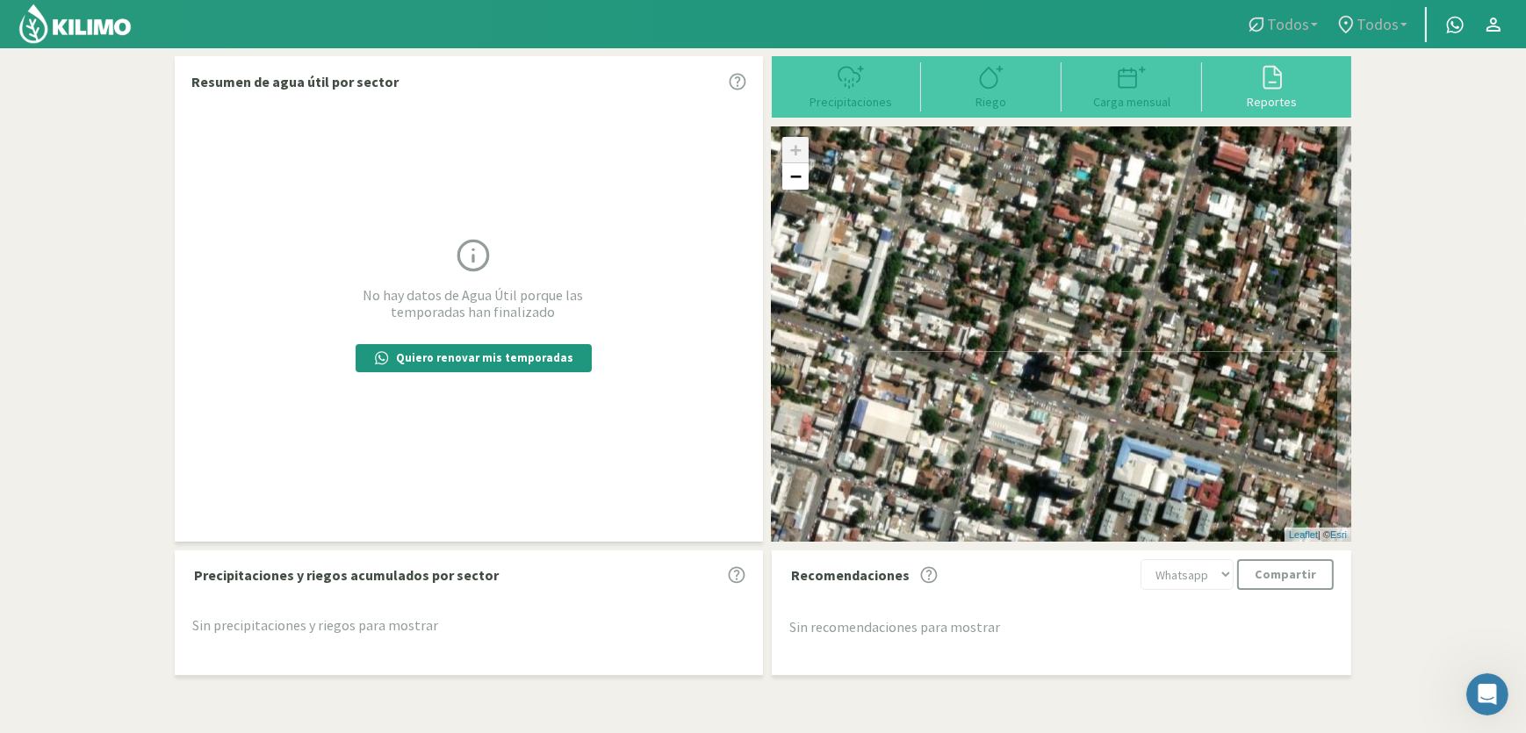
drag, startPoint x: 1115, startPoint y: 321, endPoint x: 892, endPoint y: 296, distance: 224.4
click at [892, 296] on div "+ − Leaflet | © Esri" at bounding box center [1061, 333] width 579 height 415
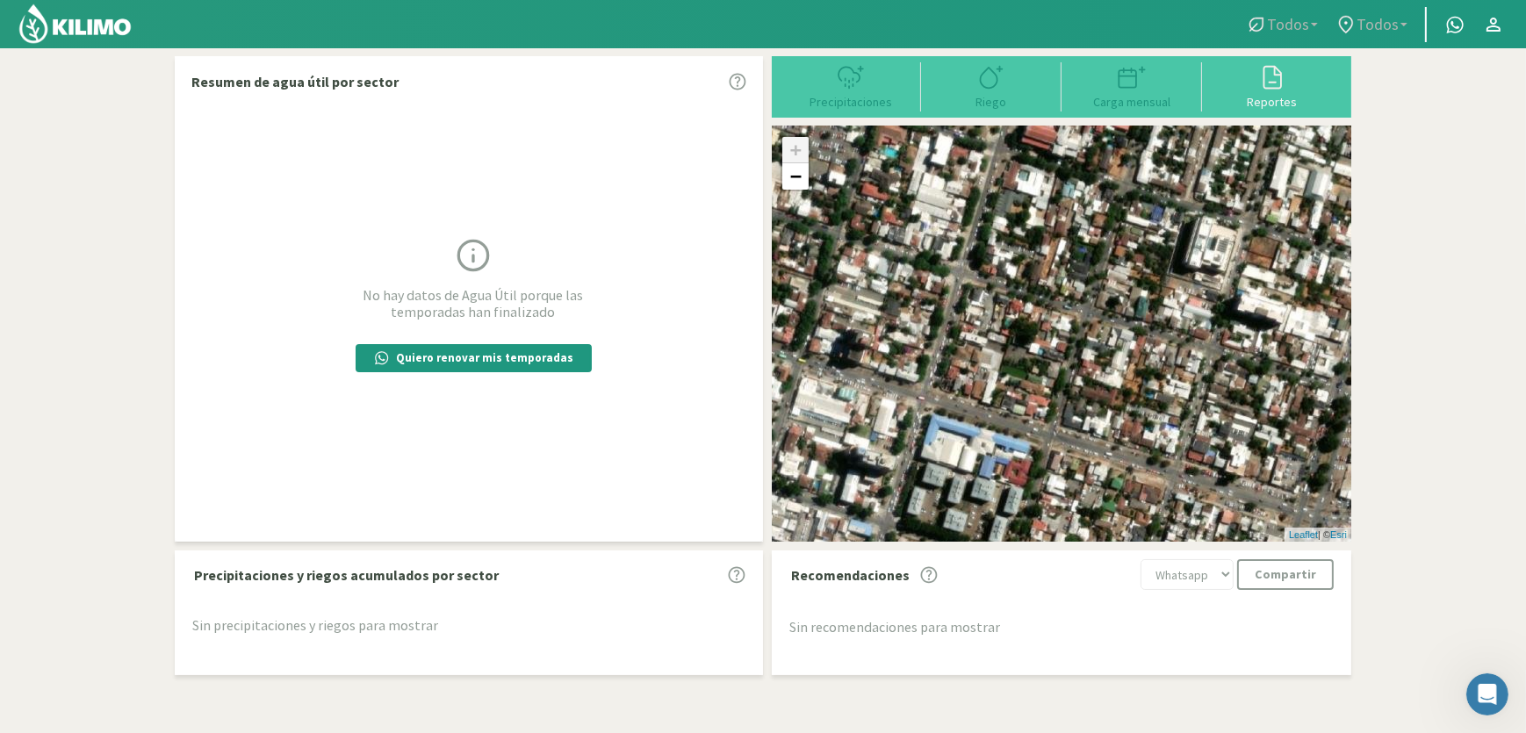
drag, startPoint x: 1124, startPoint y: 336, endPoint x: 927, endPoint y: 313, distance: 198.8
click at [927, 313] on div "+ − Leaflet | © Esri" at bounding box center [1061, 333] width 579 height 415
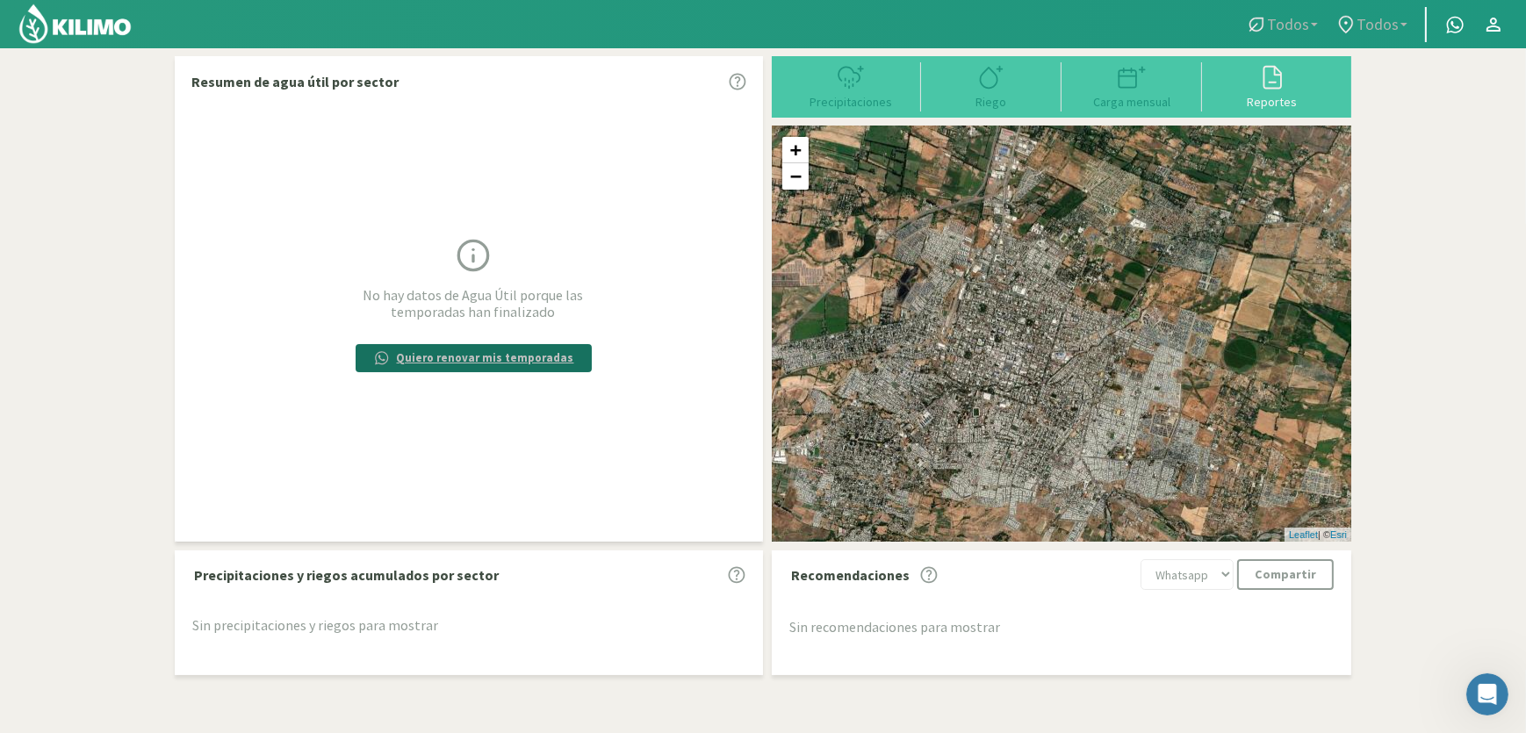
click at [501, 362] on p "Quiero renovar mis temporadas" at bounding box center [485, 358] width 177 height 18
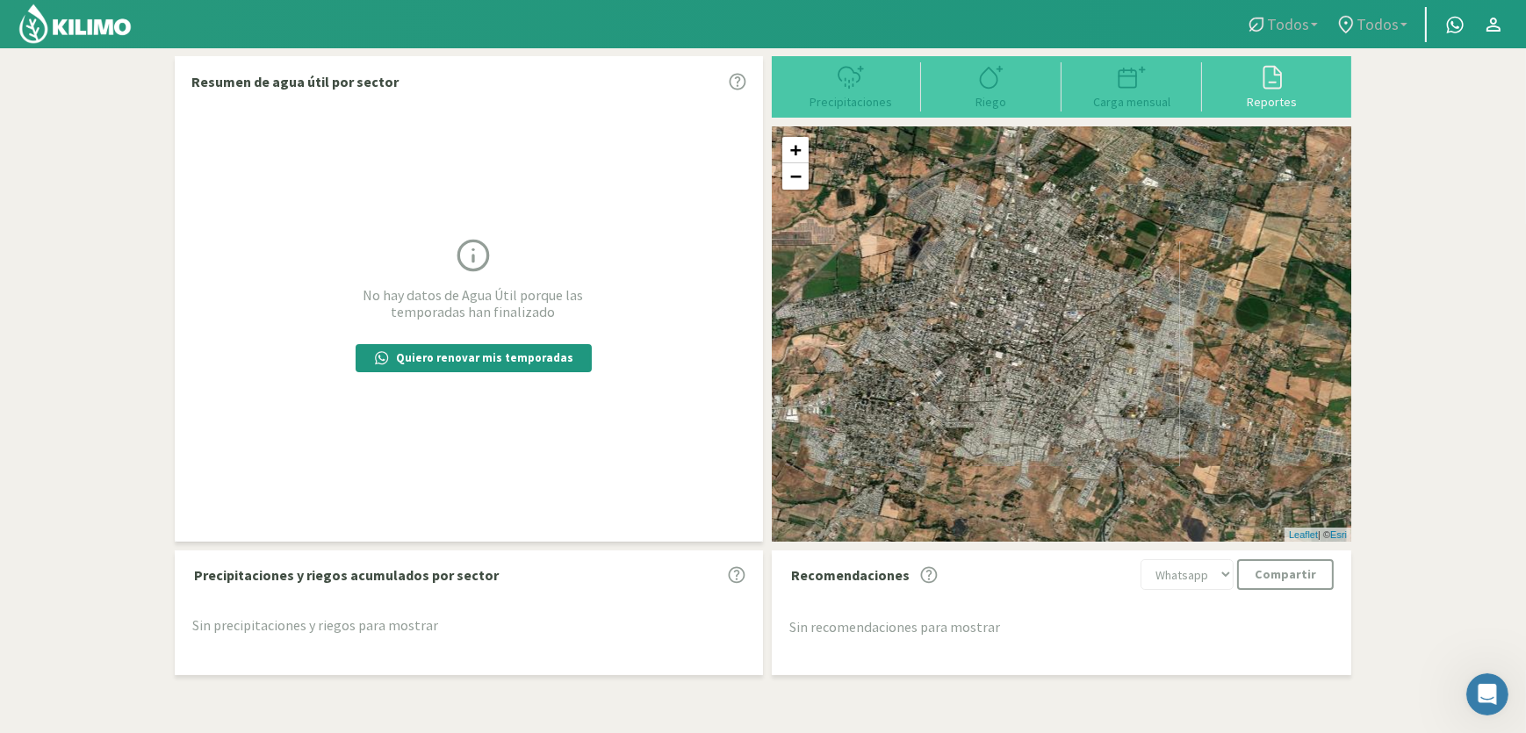
drag, startPoint x: 993, startPoint y: 342, endPoint x: 1011, endPoint y: 267, distance: 77.7
click at [1011, 267] on div "+ − Leaflet | © Esri" at bounding box center [1061, 333] width 579 height 415
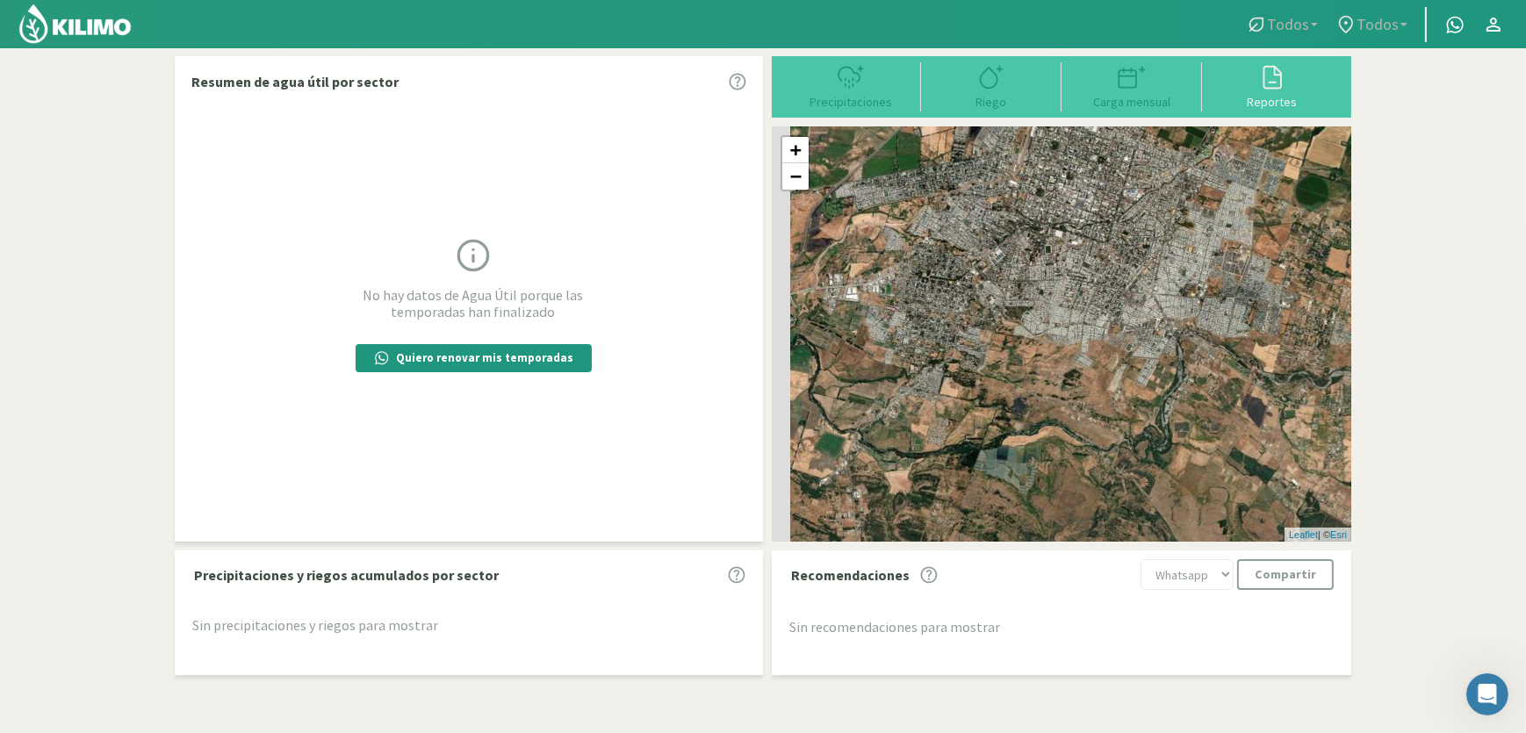
drag, startPoint x: 959, startPoint y: 373, endPoint x: 1013, endPoint y: 272, distance: 114.3
click at [1013, 272] on div "+ − Leaflet | © Esri" at bounding box center [1061, 333] width 579 height 415
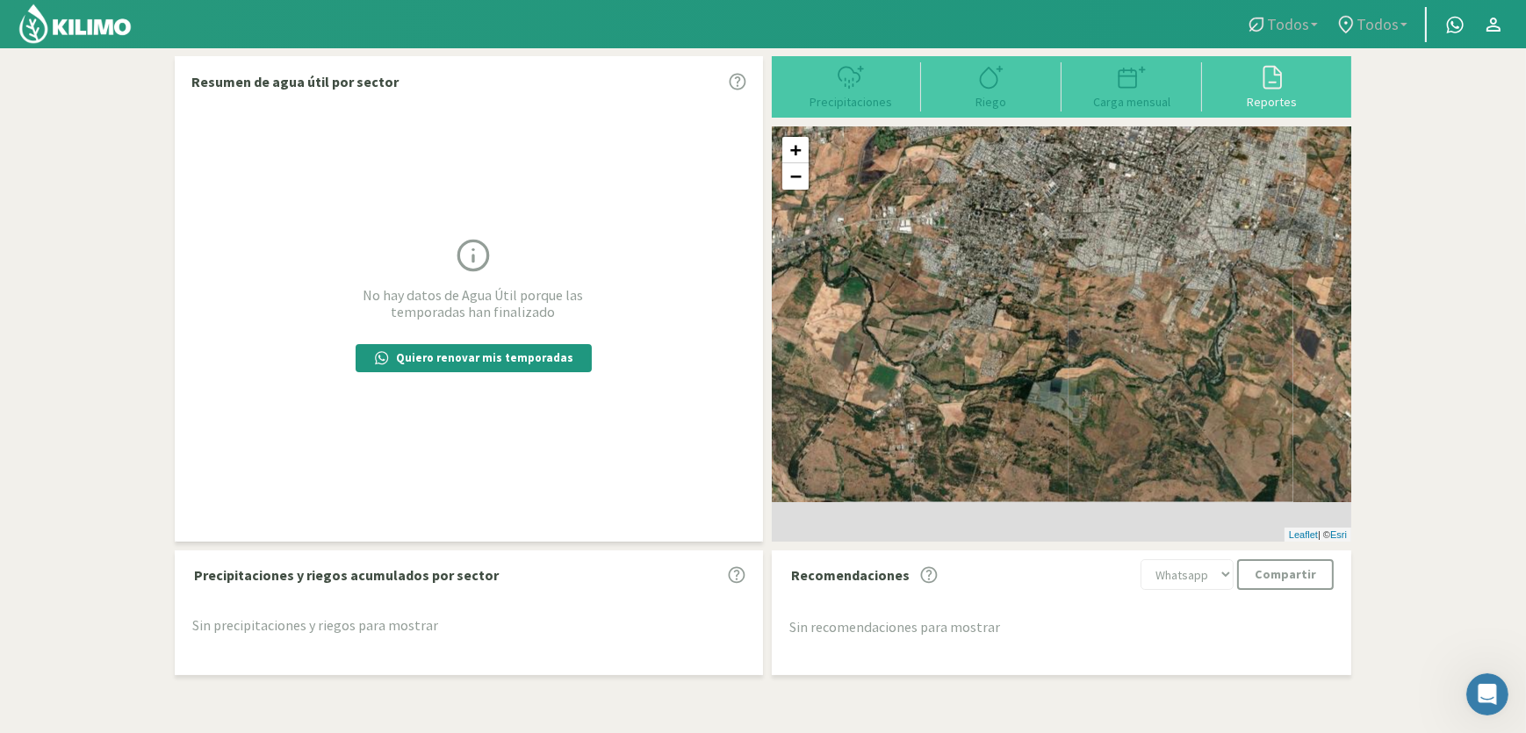
drag, startPoint x: 961, startPoint y: 366, endPoint x: 1028, endPoint y: 281, distance: 108.2
click at [1028, 281] on div "+ − Leaflet | © Esri" at bounding box center [1061, 333] width 579 height 415
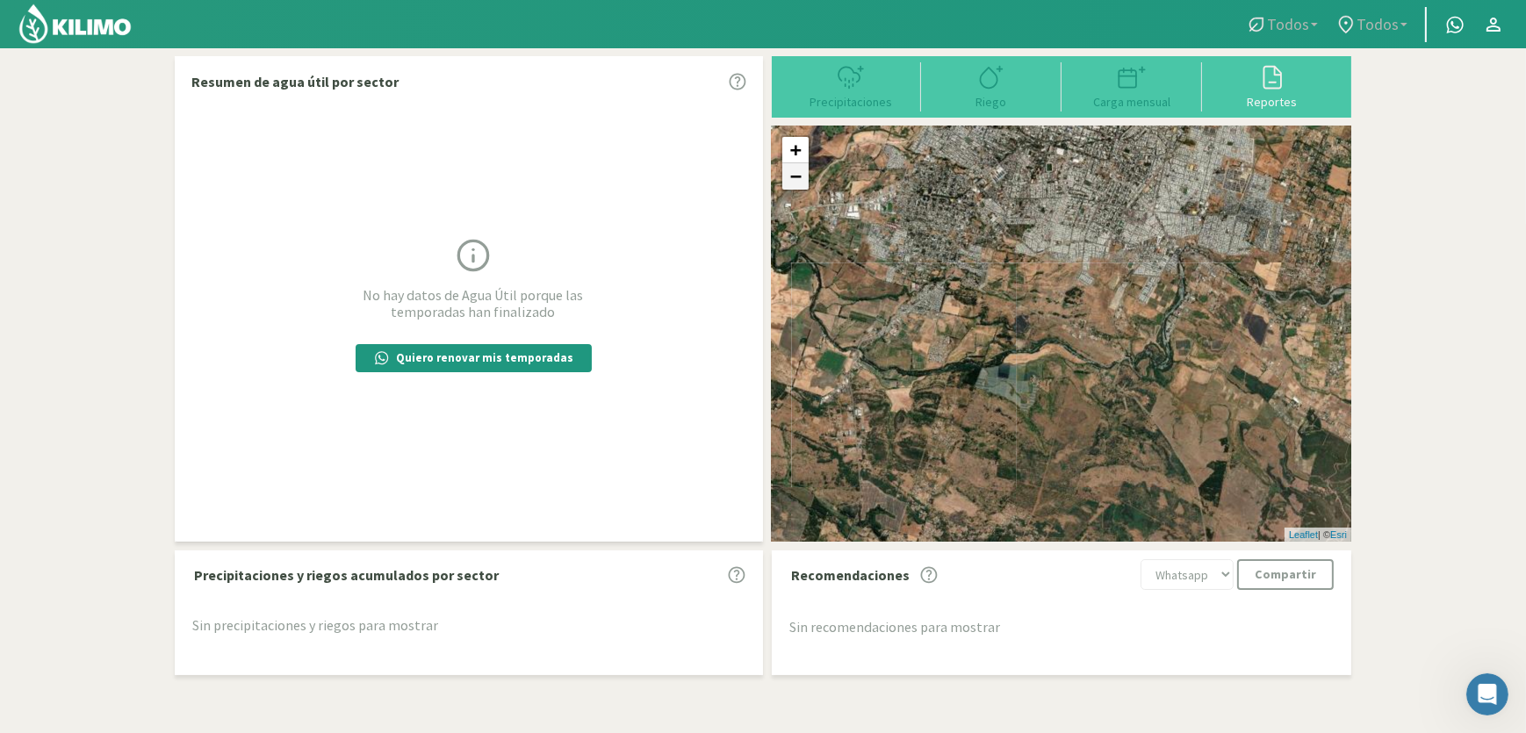
click at [801, 189] on link "−" at bounding box center [795, 176] width 26 height 26
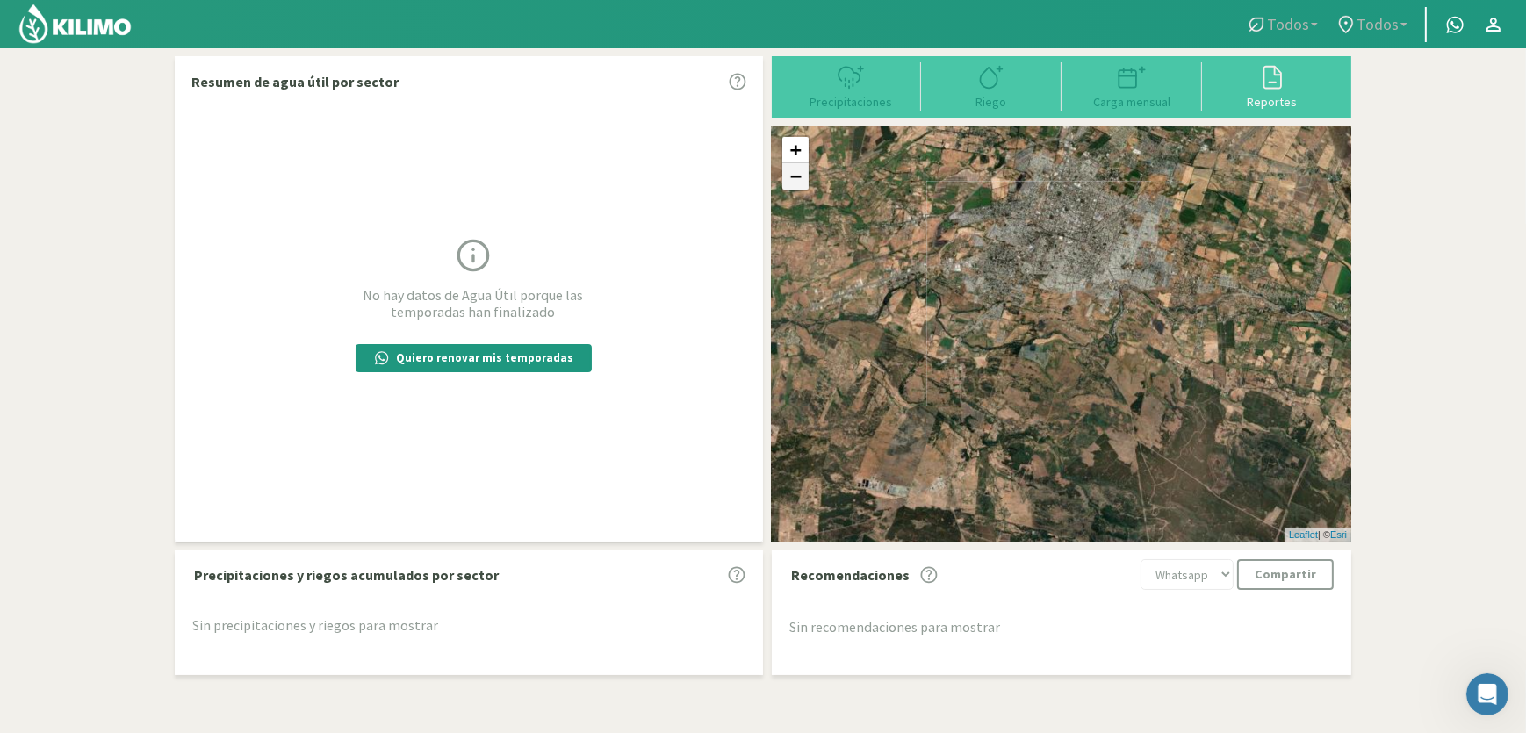
click at [797, 184] on link "−" at bounding box center [795, 176] width 26 height 26
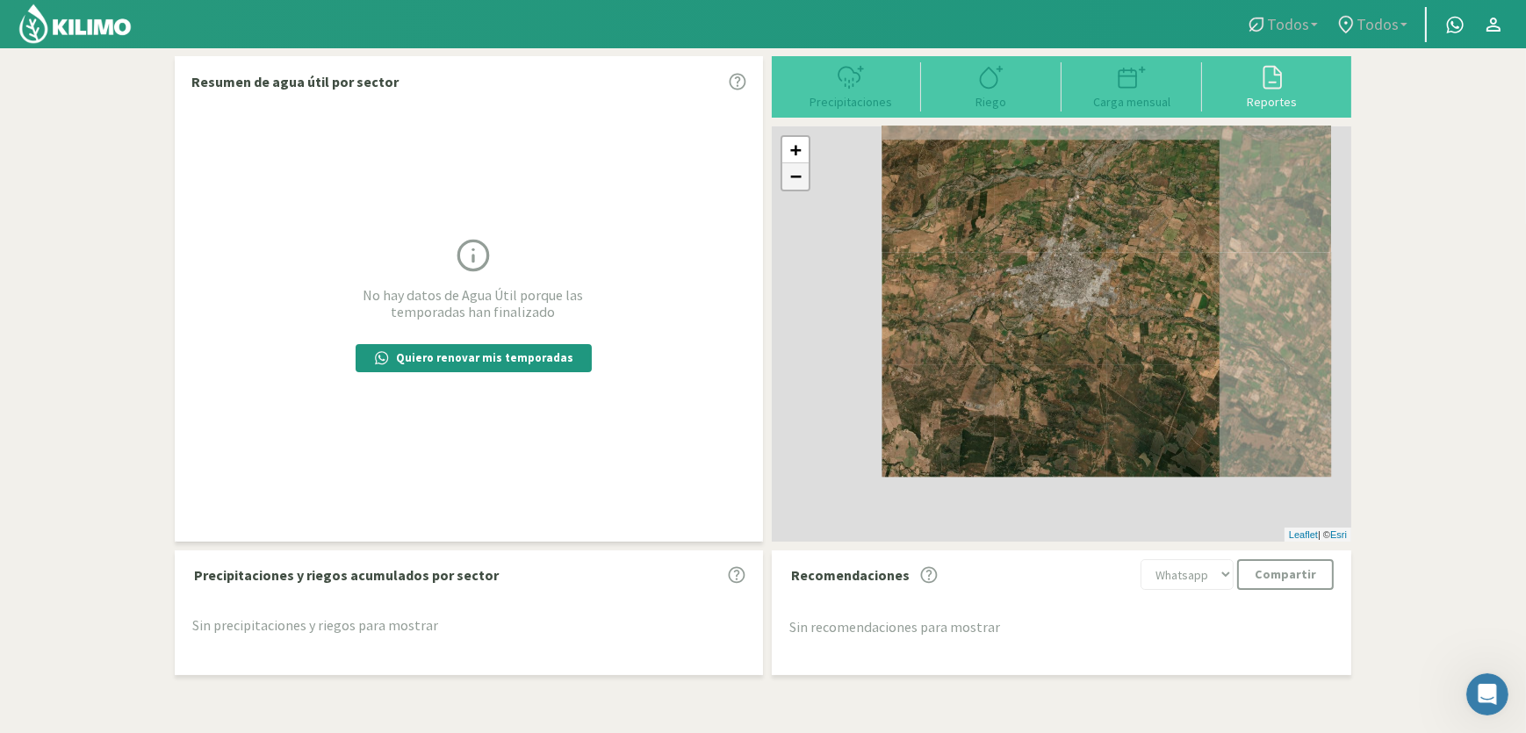
click at [797, 184] on link "−" at bounding box center [795, 176] width 26 height 26
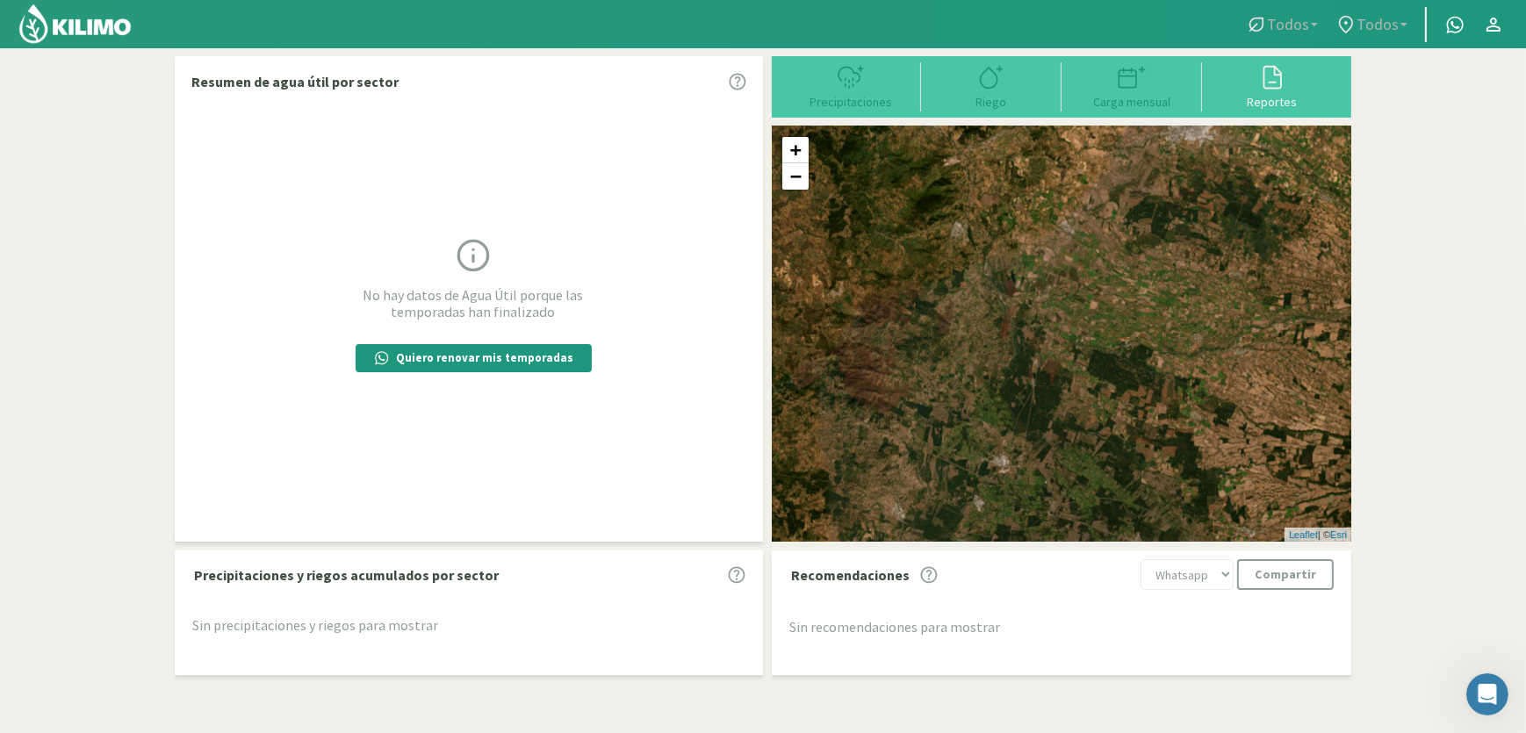
drag, startPoint x: 1027, startPoint y: 310, endPoint x: 1123, endPoint y: 182, distance: 159.9
click at [1123, 182] on div "+ − Leaflet | © Esri" at bounding box center [1061, 333] width 579 height 415
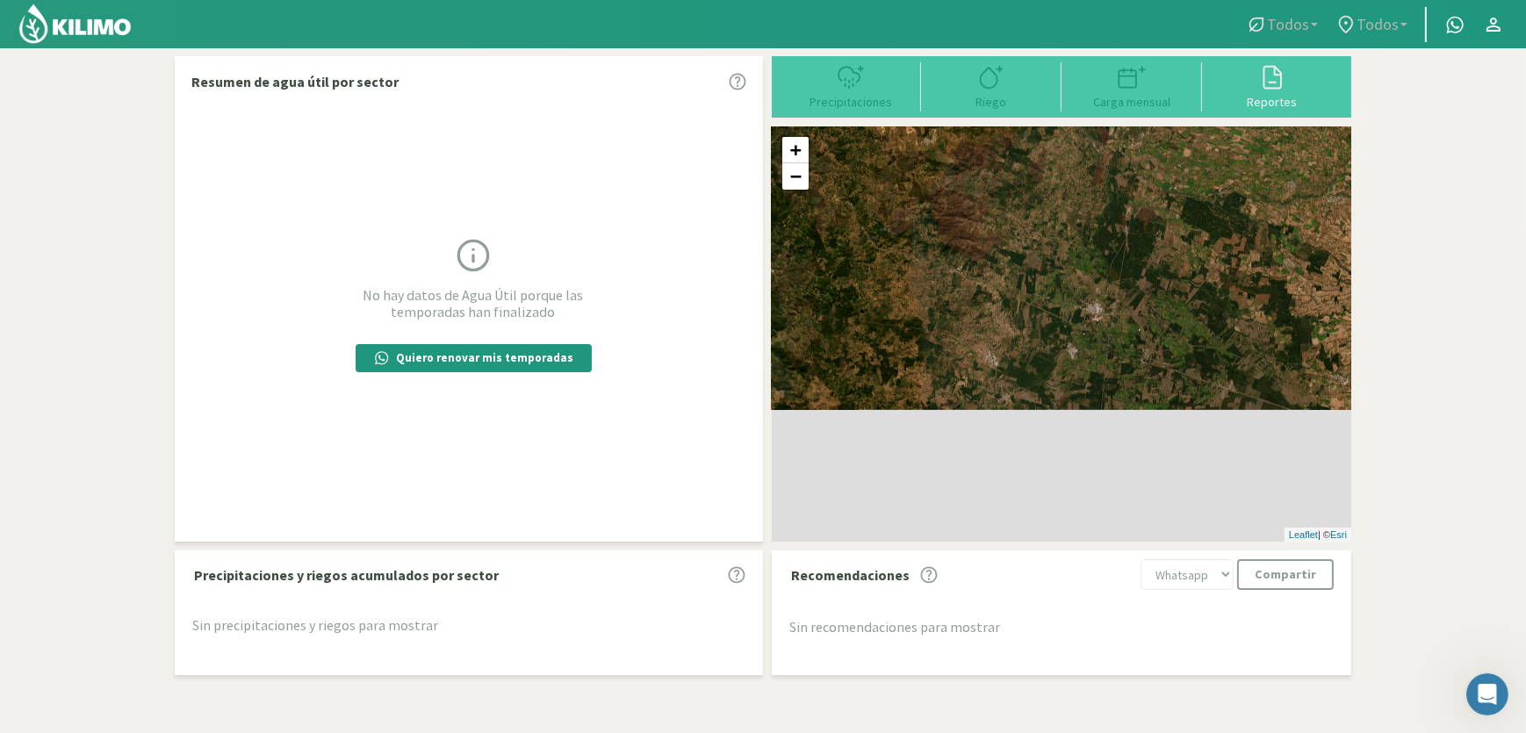
drag, startPoint x: 996, startPoint y: 336, endPoint x: 1043, endPoint y: 262, distance: 87.9
click at [1043, 262] on div "+ − Leaflet | © Esri" at bounding box center [1061, 333] width 579 height 415
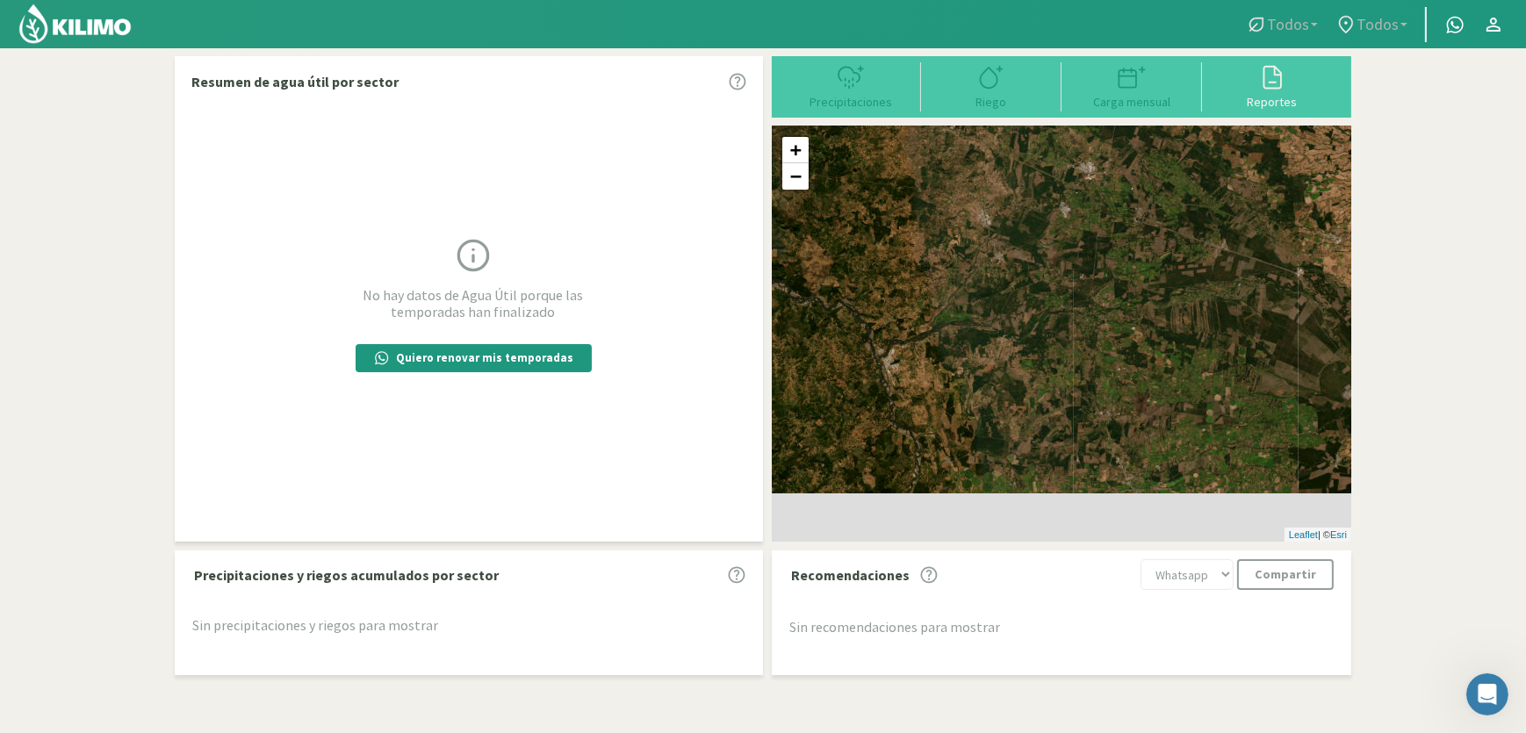
drag, startPoint x: 1033, startPoint y: 379, endPoint x: 1018, endPoint y: 242, distance: 137.7
click at [1018, 242] on div "+ − Leaflet | © Esri" at bounding box center [1061, 333] width 579 height 415
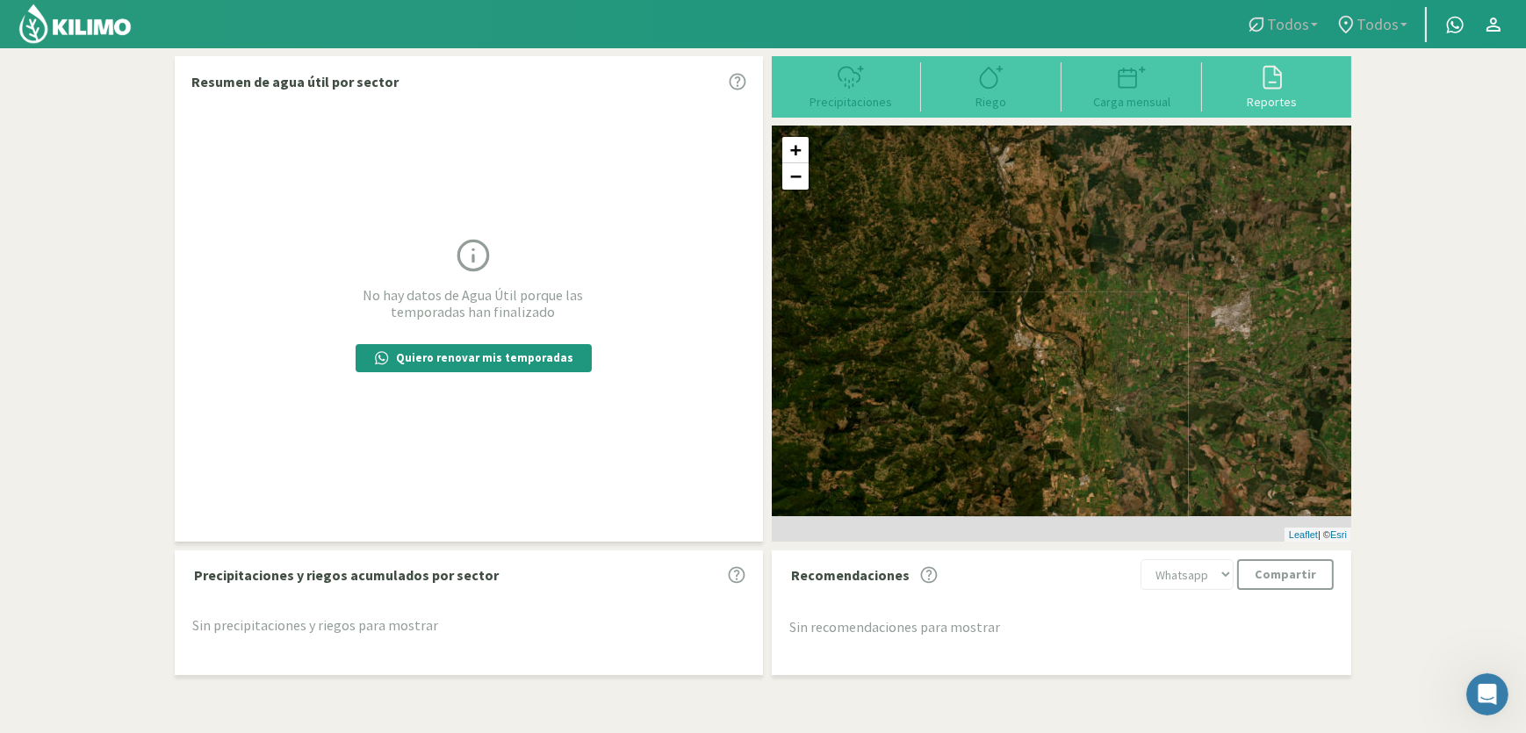
drag, startPoint x: 999, startPoint y: 293, endPoint x: 1053, endPoint y: 213, distance: 96.7
click at [1053, 213] on div "+ − Leaflet | © Esri" at bounding box center [1061, 333] width 579 height 415
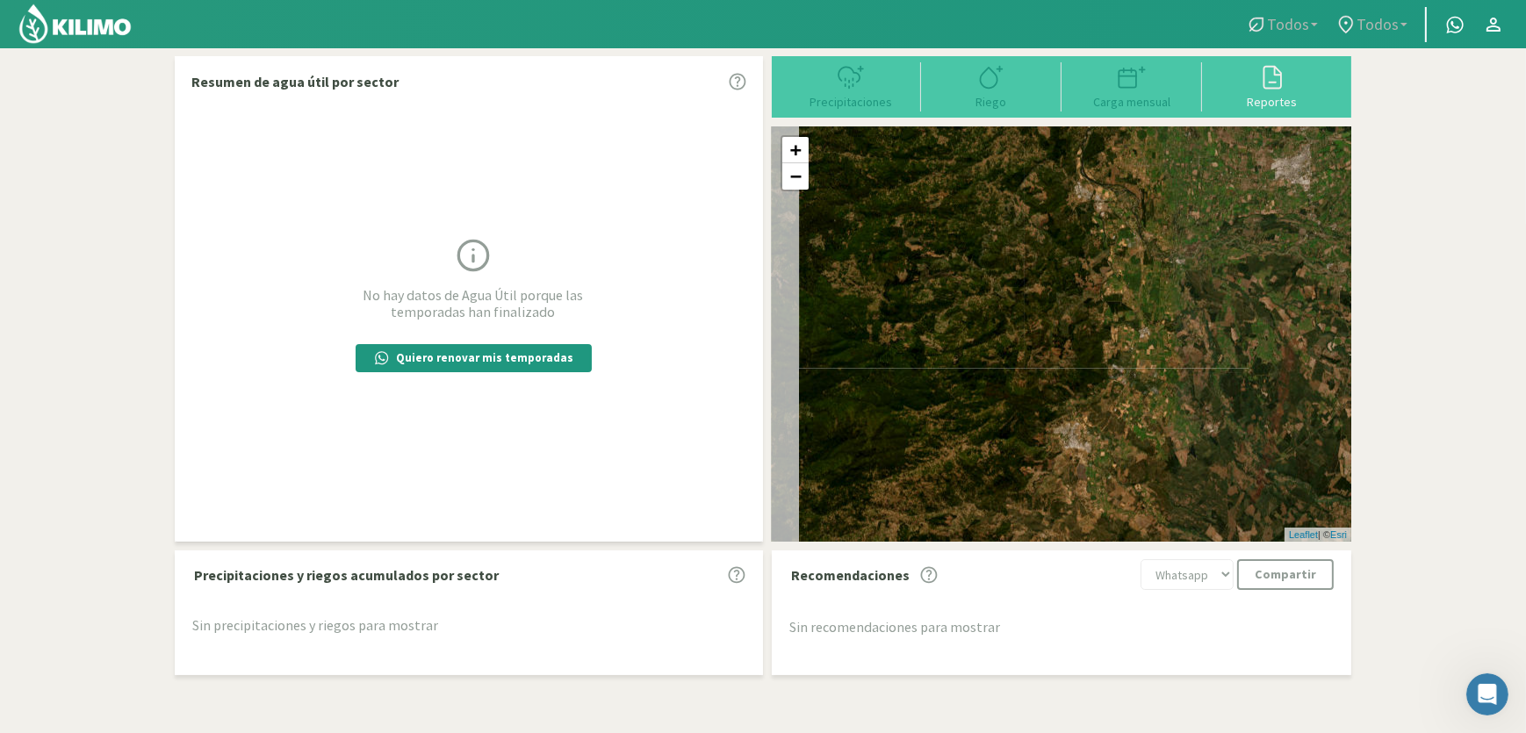
drag, startPoint x: 994, startPoint y: 442, endPoint x: 1077, endPoint y: 297, distance: 166.7
click at [1088, 272] on div "+ − Leaflet | © Esri" at bounding box center [1061, 333] width 579 height 415
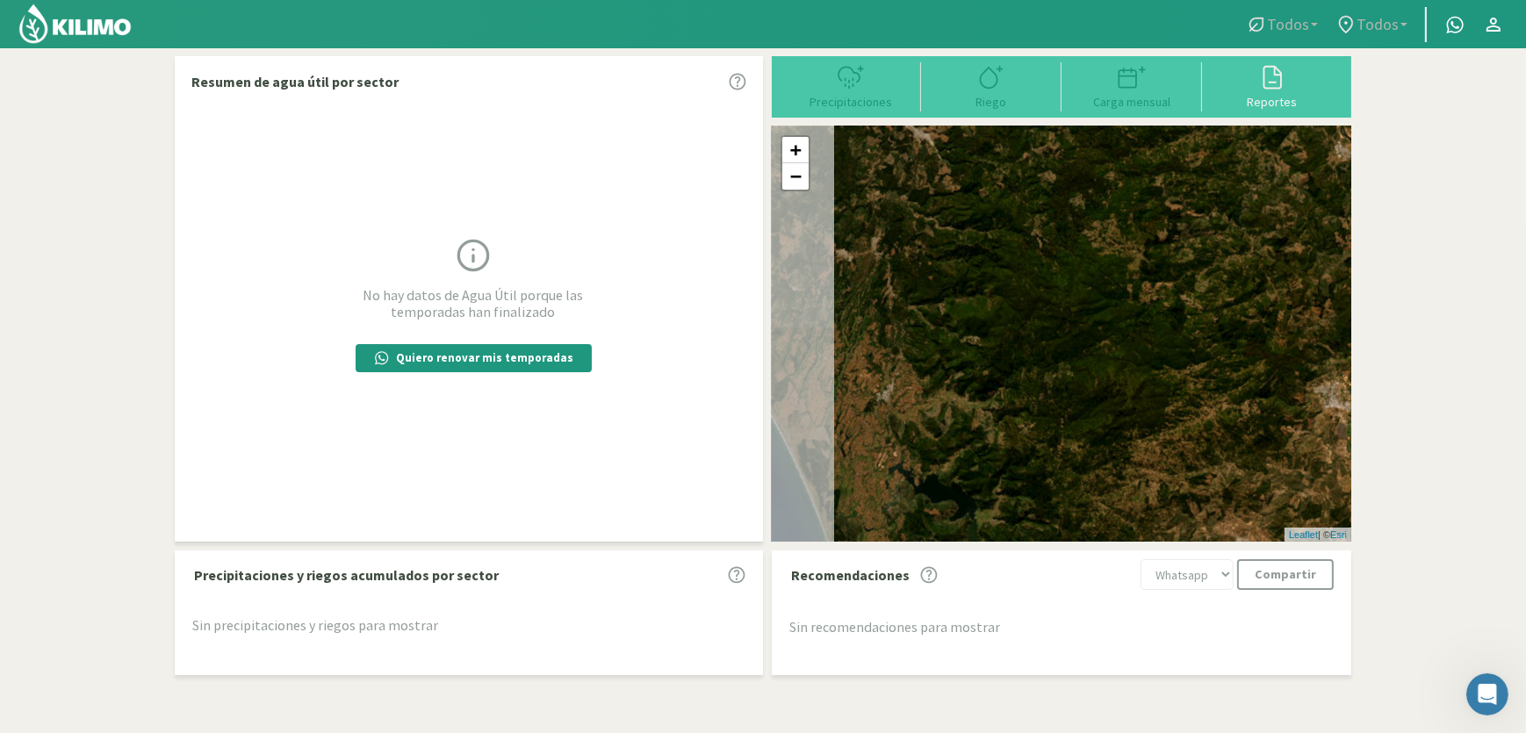
drag, startPoint x: 853, startPoint y: 387, endPoint x: 1091, endPoint y: 366, distance: 238.8
click at [1091, 366] on div "+ − Leaflet | © Esri" at bounding box center [1061, 333] width 579 height 415
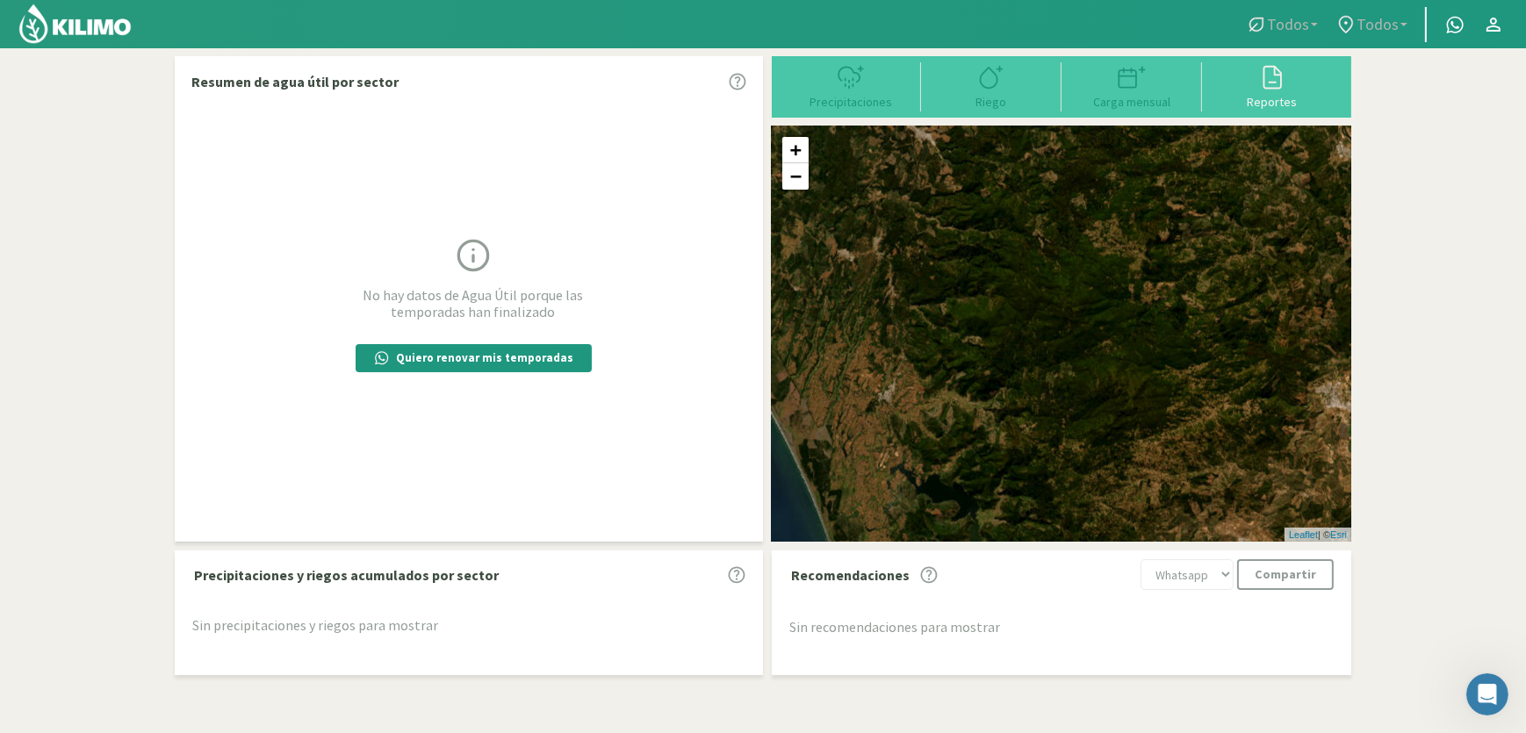
drag, startPoint x: 757, startPoint y: 394, endPoint x: 964, endPoint y: 377, distance: 207.9
click at [964, 377] on div "Resumen de agua útil por sector No hay datos de Agua Útil porque las temporadas…" at bounding box center [763, 370] width 1176 height 628
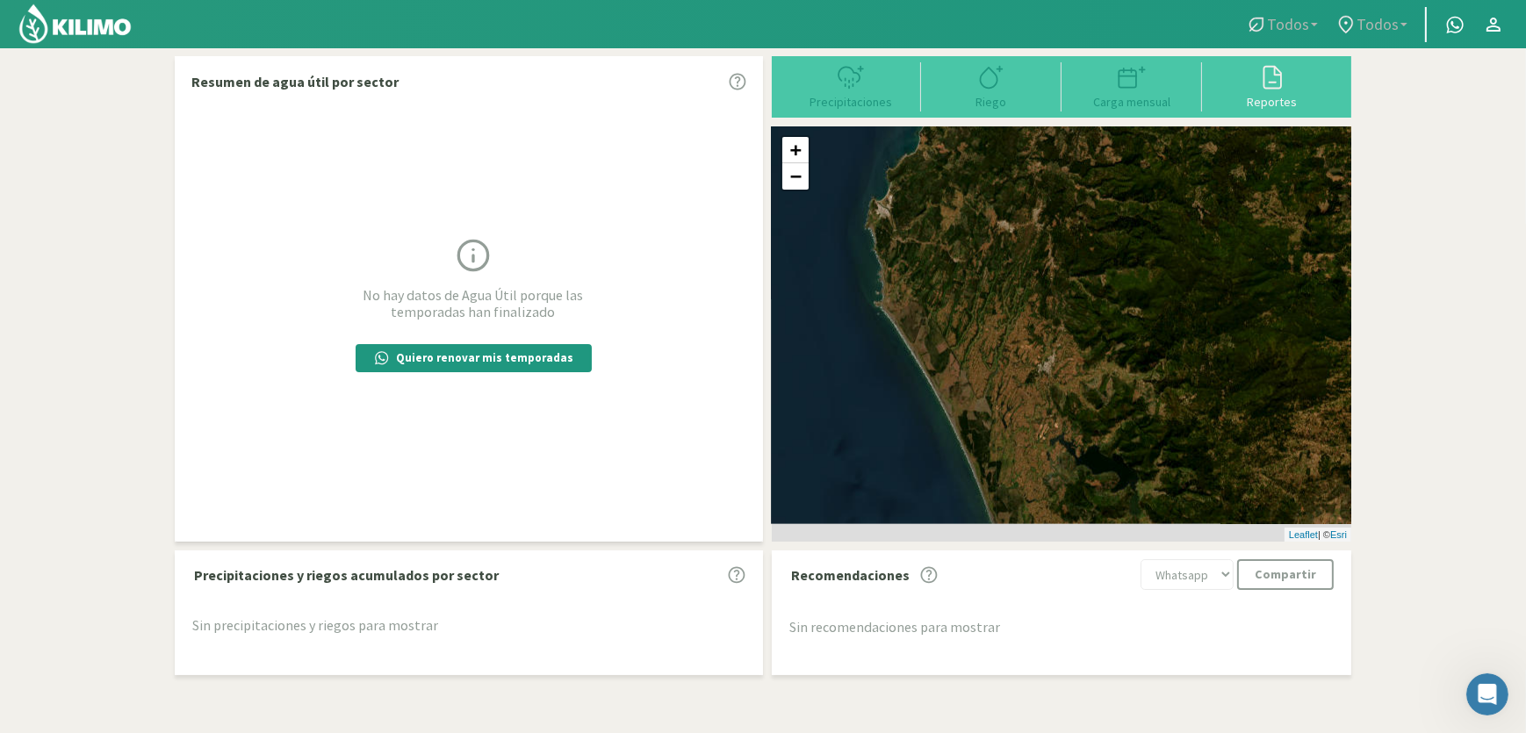
drag, startPoint x: 868, startPoint y: 394, endPoint x: 1037, endPoint y: 362, distance: 171.6
click at [1037, 362] on div "+ − Leaflet | © Esri" at bounding box center [1061, 333] width 579 height 415
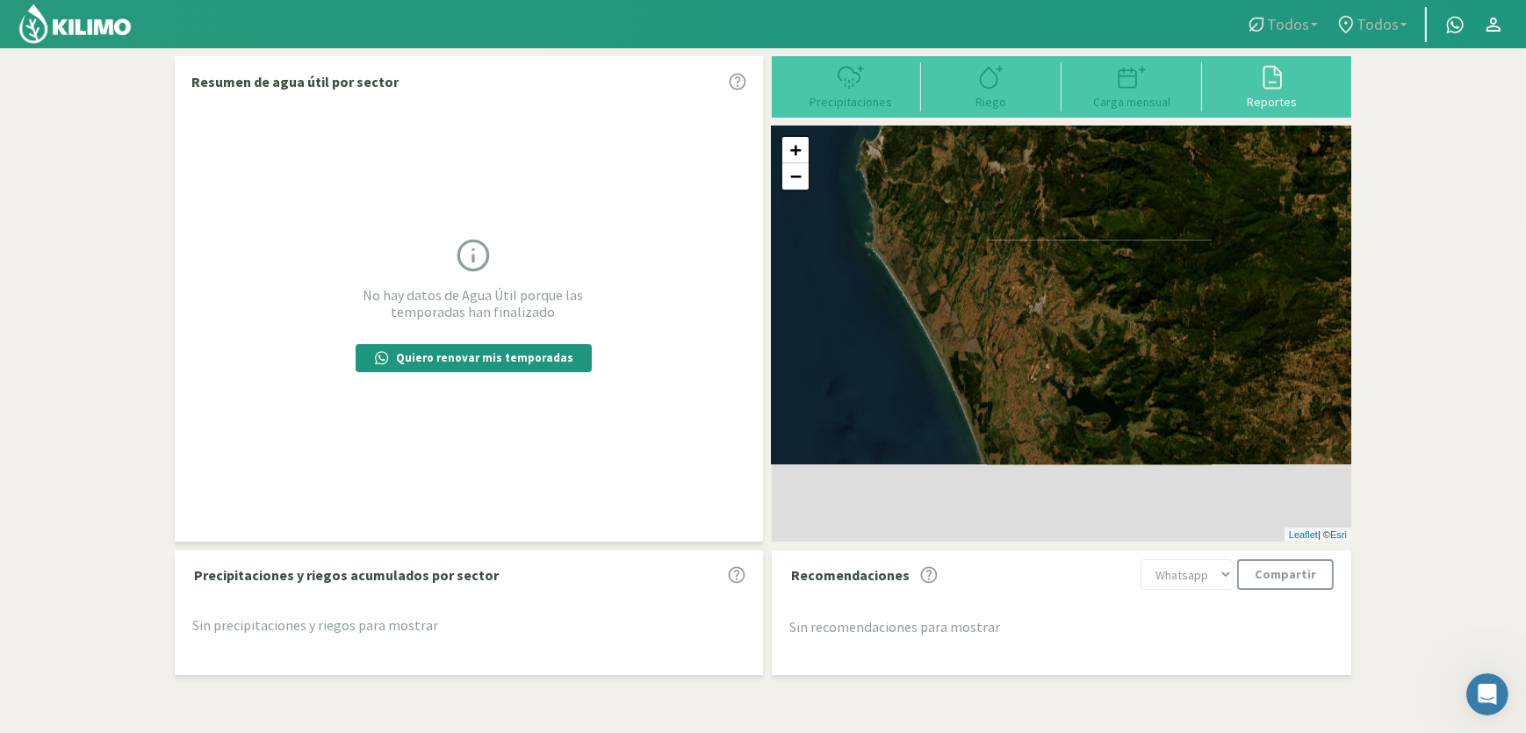
drag, startPoint x: 1037, startPoint y: 405, endPoint x: 980, endPoint y: 336, distance: 89.1
click at [1003, 279] on div "+ − Leaflet | © Esri" at bounding box center [1061, 333] width 579 height 415
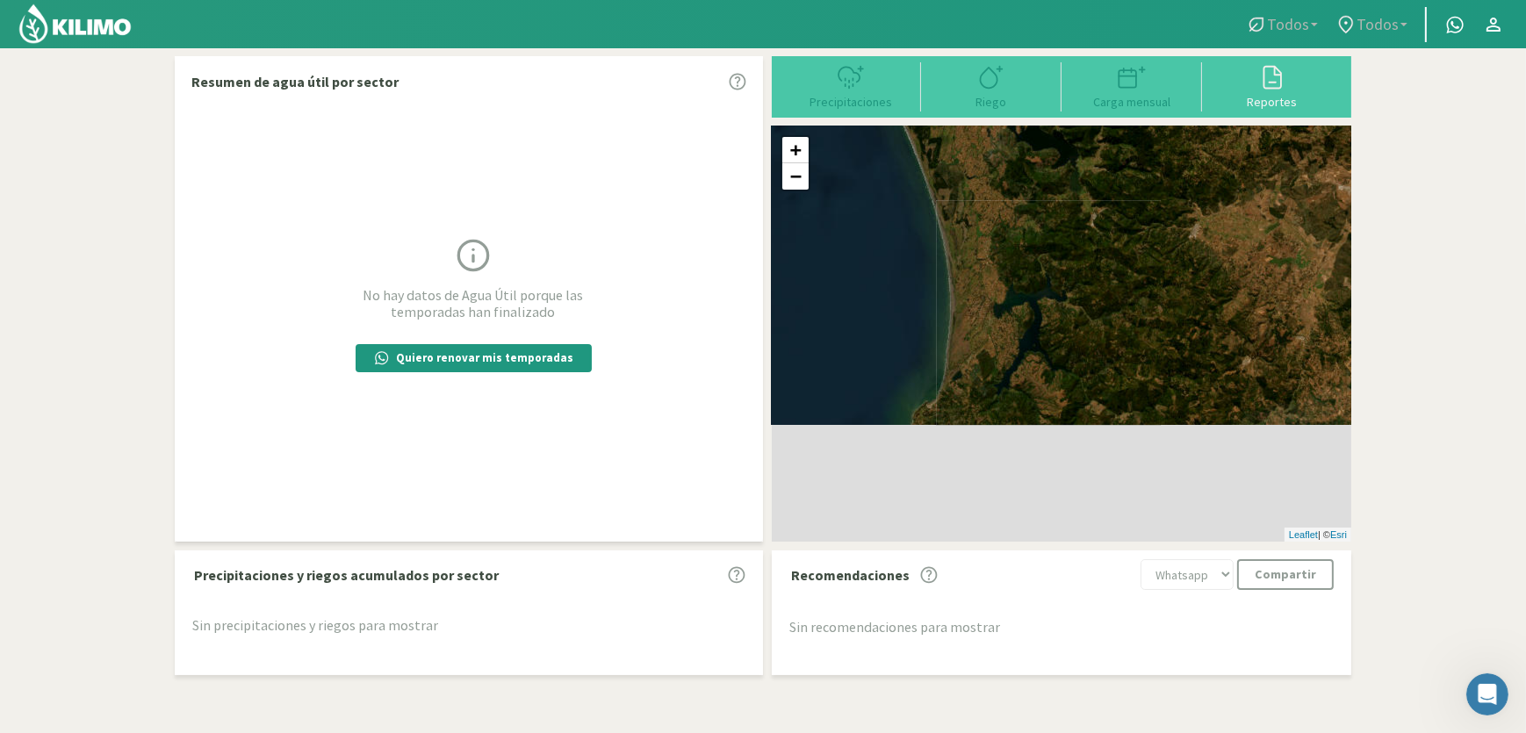
drag, startPoint x: 1015, startPoint y: 444, endPoint x: 981, endPoint y: 331, distance: 118.0
click at [993, 276] on div "+ − Leaflet | © Esri" at bounding box center [1061, 333] width 579 height 415
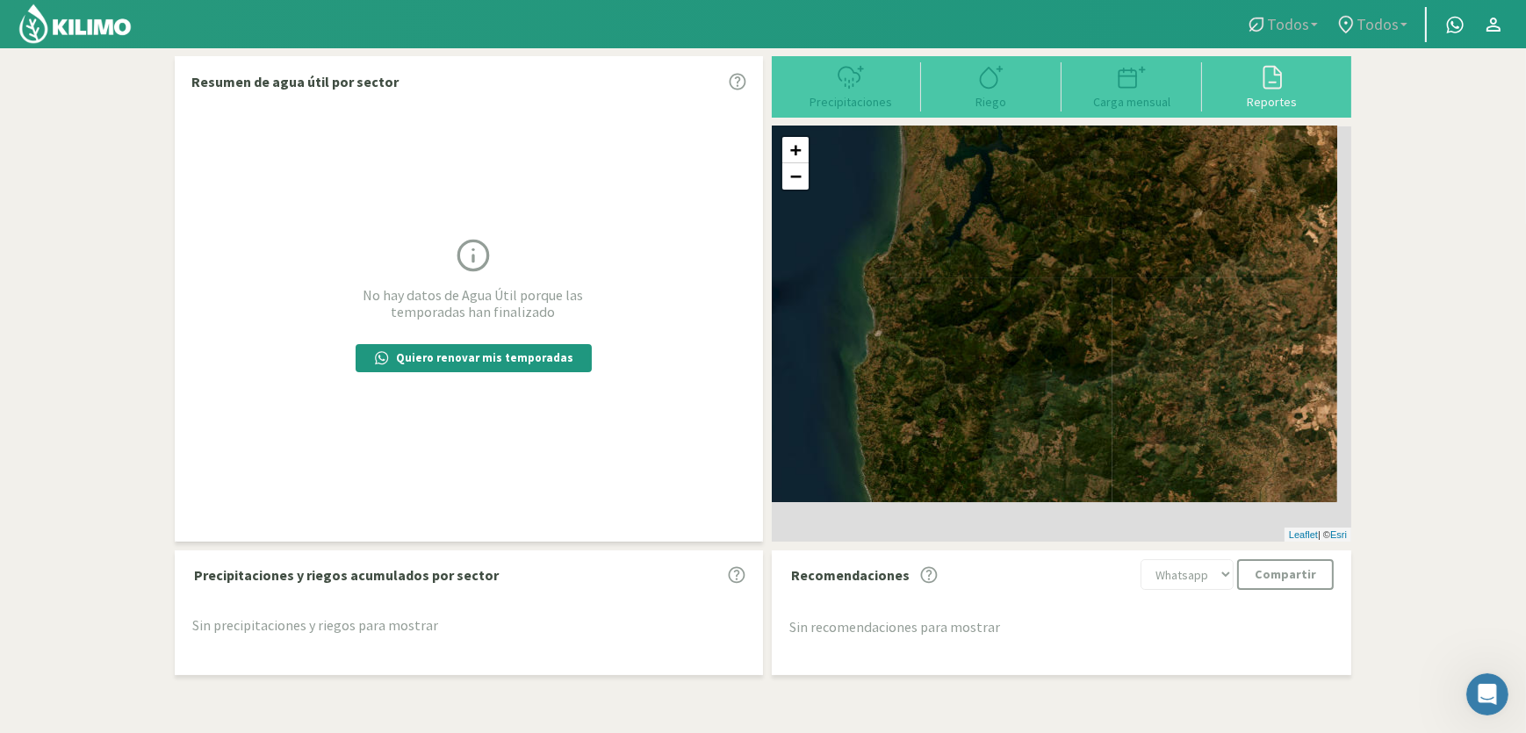
drag, startPoint x: 974, startPoint y: 251, endPoint x: 969, endPoint y: 229, distance: 22.6
click at [972, 226] on div "+ − Leaflet | © Esri" at bounding box center [1061, 333] width 579 height 415
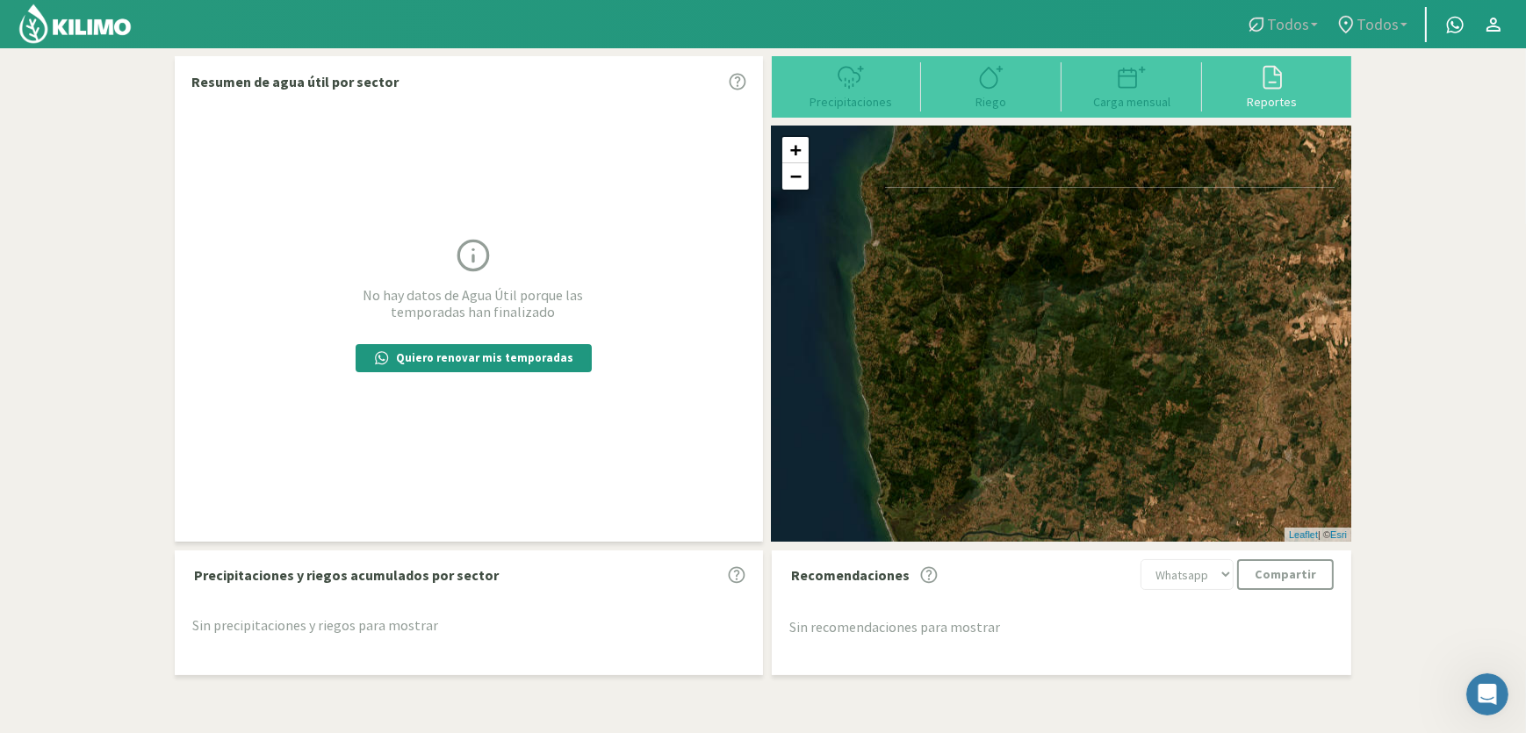
drag, startPoint x: 995, startPoint y: 354, endPoint x: 999, endPoint y: 245, distance: 108.9
click at [999, 245] on div "+ − Leaflet | © Esri" at bounding box center [1061, 333] width 579 height 415
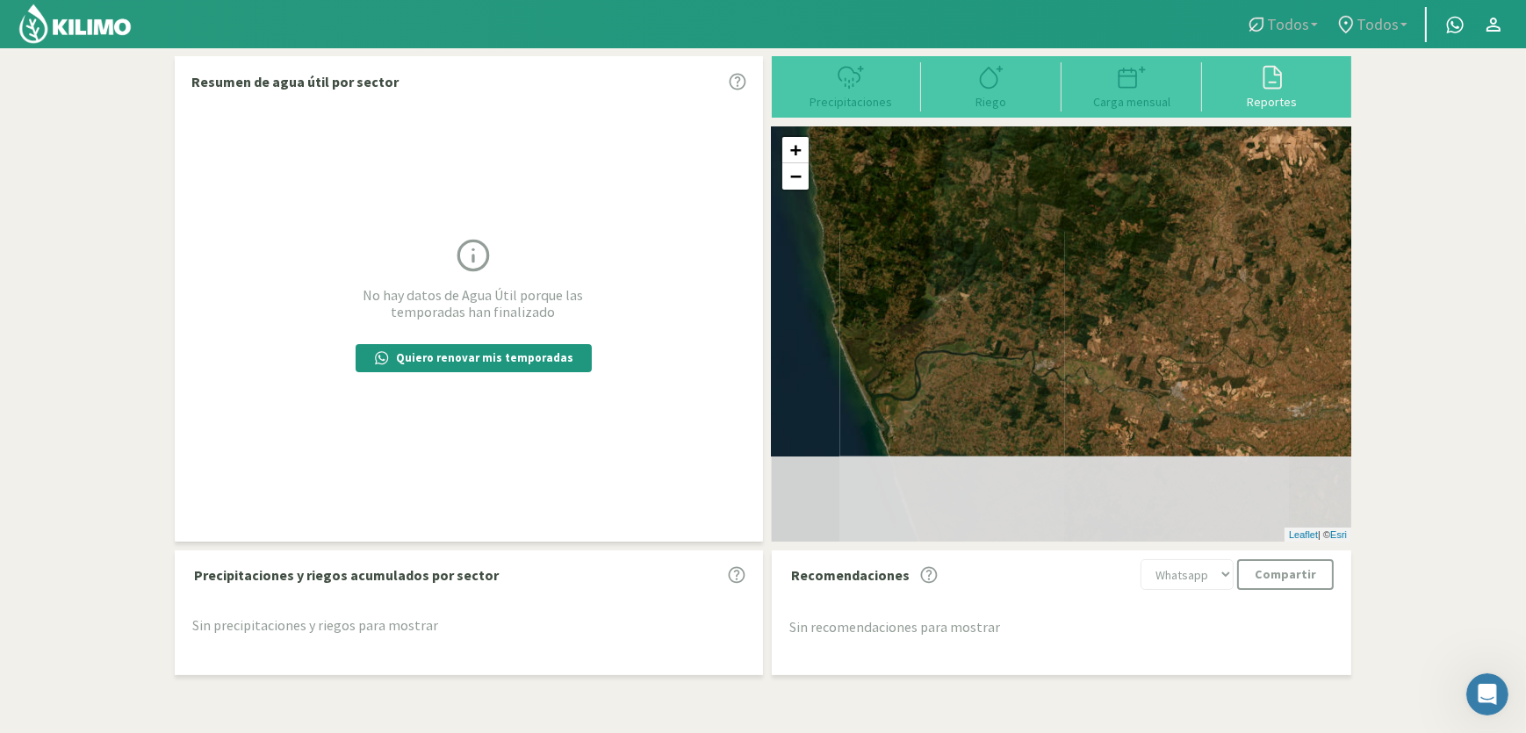
drag, startPoint x: 999, startPoint y: 469, endPoint x: 955, endPoint y: 326, distance: 149.7
click at [955, 326] on div "+ − Leaflet | © Esri" at bounding box center [1061, 333] width 579 height 415
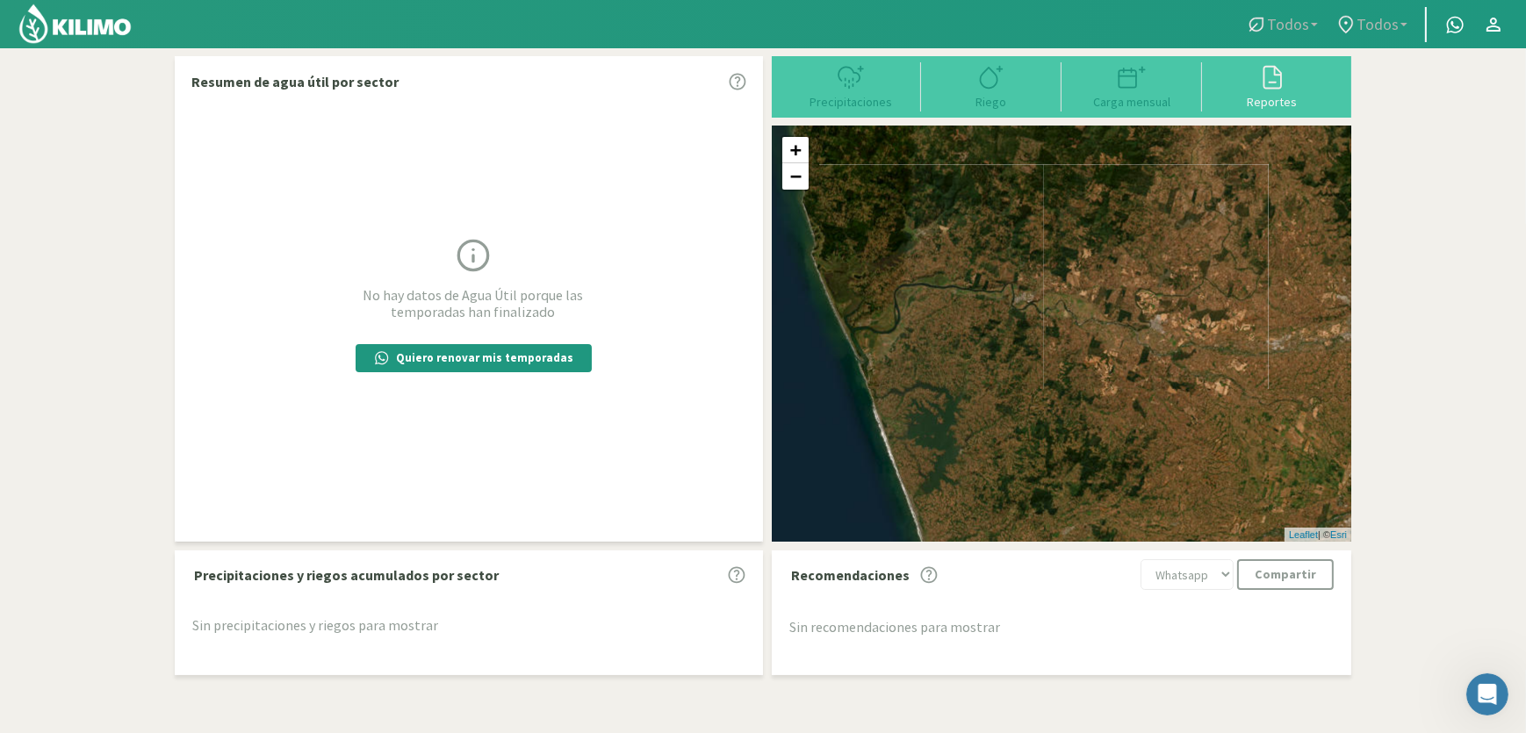
drag, startPoint x: 1021, startPoint y: 449, endPoint x: 927, endPoint y: 286, distance: 188.3
click at [927, 286] on div "+ − Leaflet | © Esri" at bounding box center [1061, 333] width 579 height 415
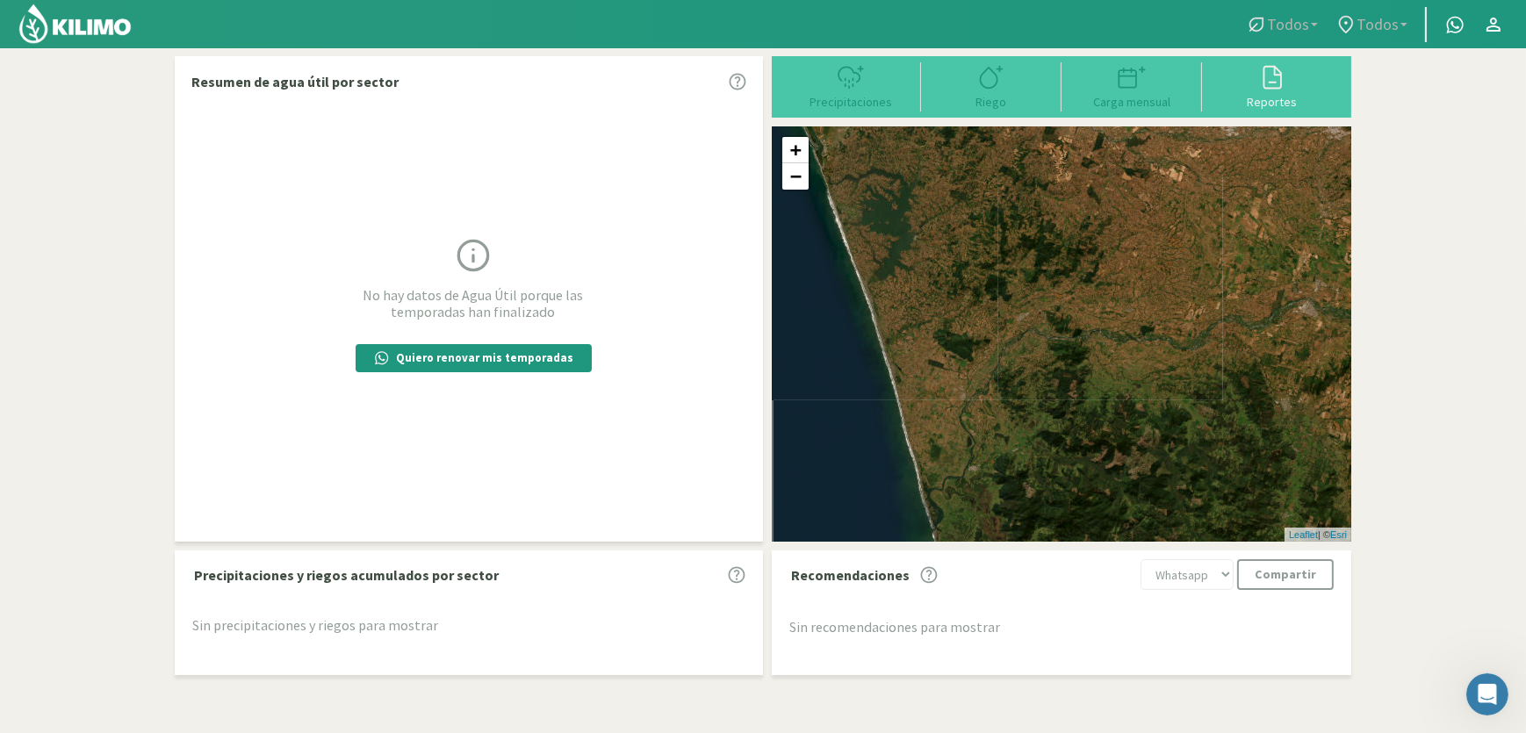
drag, startPoint x: 967, startPoint y: 369, endPoint x: 974, endPoint y: 304, distance: 65.3
click at [974, 304] on div "+ − Leaflet | © Esri" at bounding box center [1061, 333] width 579 height 415
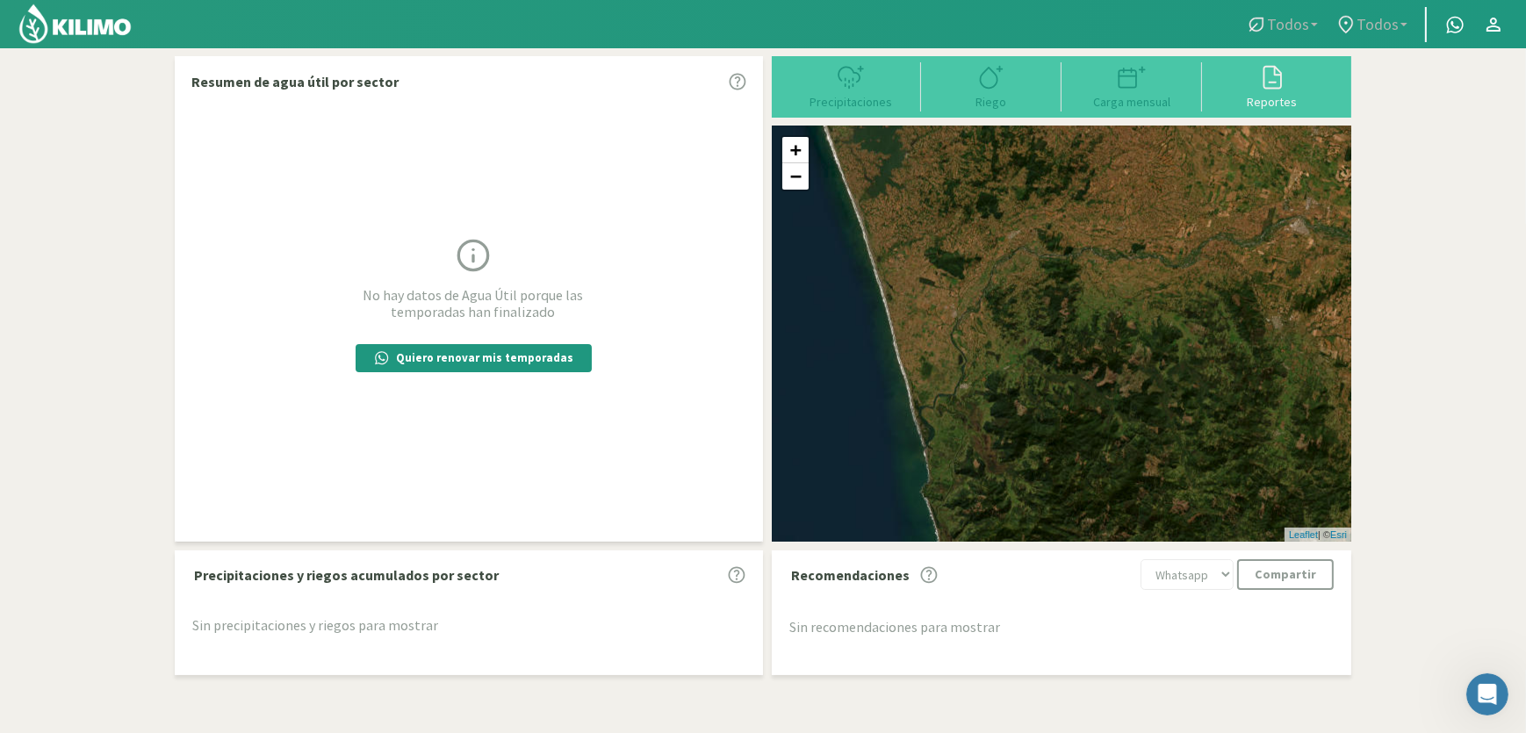
drag, startPoint x: 974, startPoint y: 451, endPoint x: 962, endPoint y: 334, distance: 118.3
click at [962, 334] on div "+ − Leaflet | © Esri" at bounding box center [1061, 333] width 579 height 415
